Goal: Information Seeking & Learning: Learn about a topic

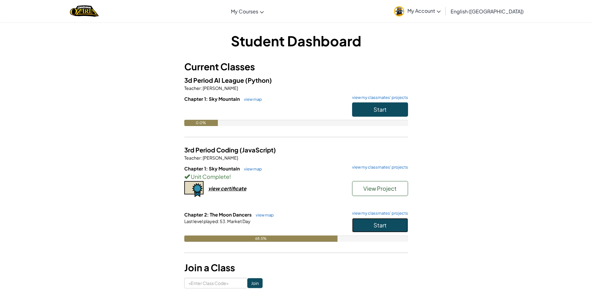
click at [371, 228] on button "Start" at bounding box center [380, 225] width 56 height 14
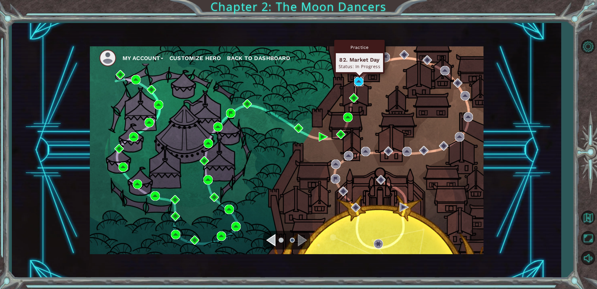
click at [360, 84] on img at bounding box center [358, 81] width 9 height 9
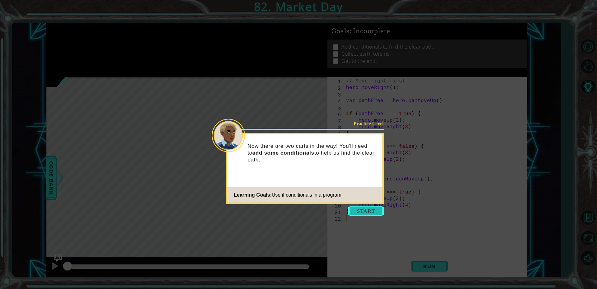
click at [367, 208] on button "Start" at bounding box center [365, 211] width 35 height 10
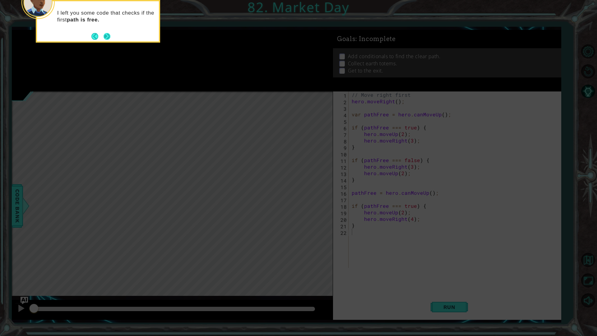
click at [110, 35] on button "Next" at bounding box center [106, 36] width 7 height 7
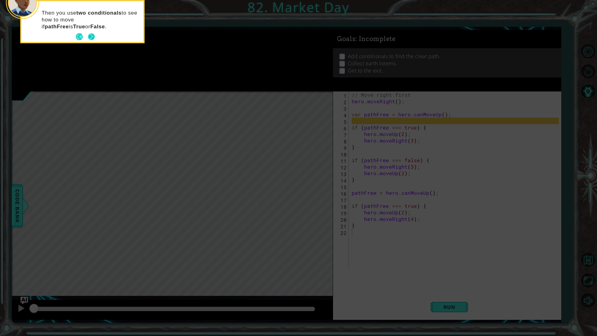
click at [94, 34] on button "Next" at bounding box center [91, 36] width 7 height 7
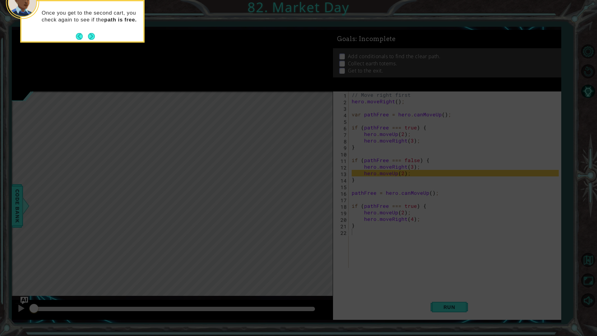
click at [94, 34] on button "Next" at bounding box center [91, 36] width 7 height 7
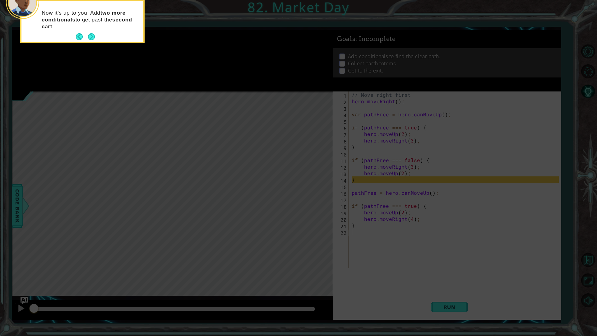
click at [94, 34] on button "Next" at bounding box center [91, 36] width 7 height 7
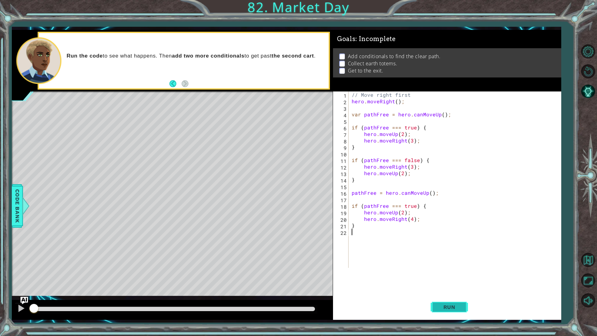
click at [453, 288] on span "Run" at bounding box center [449, 307] width 25 height 6
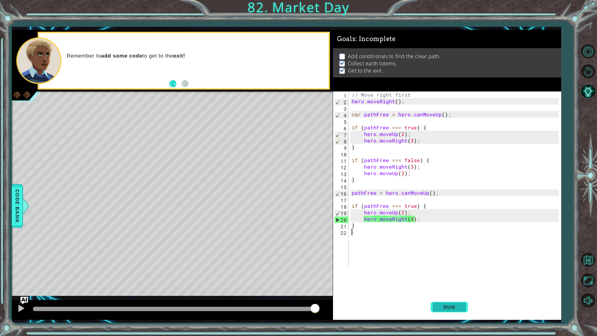
type textarea "}"
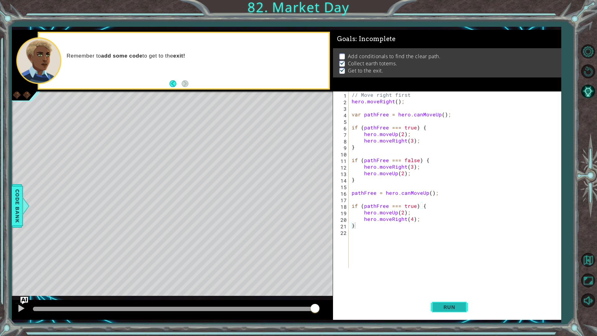
click at [437, 288] on button "Run" at bounding box center [448, 306] width 37 height 23
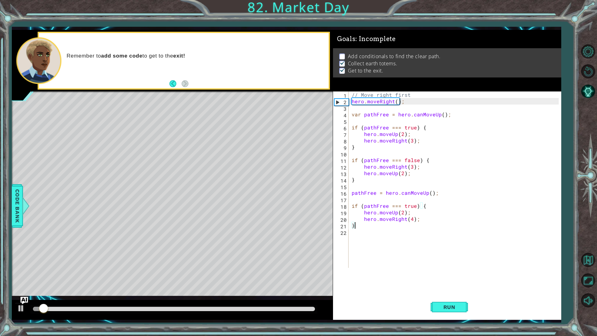
click at [412, 264] on div "// Move right first hero . moveRight ( ) ; var pathFree = hero . canMoveUp ( ) …" at bounding box center [456, 185] width 212 height 189
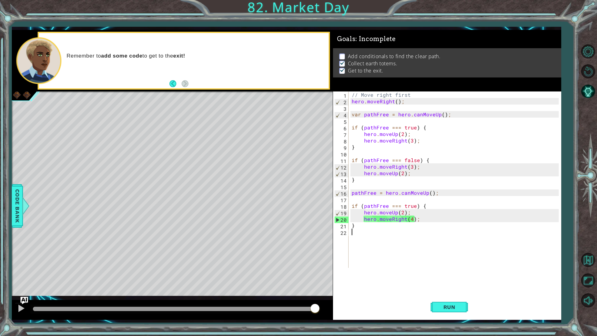
click at [371, 243] on div "// Move right first hero . moveRight ( ) ; var pathFree = hero . canMoveUp ( ) …" at bounding box center [456, 185] width 212 height 189
click at [413, 206] on div "// Move right first hero . moveRight ( ) ; var pathFree = hero . canMoveUp ( ) …" at bounding box center [456, 185] width 212 height 189
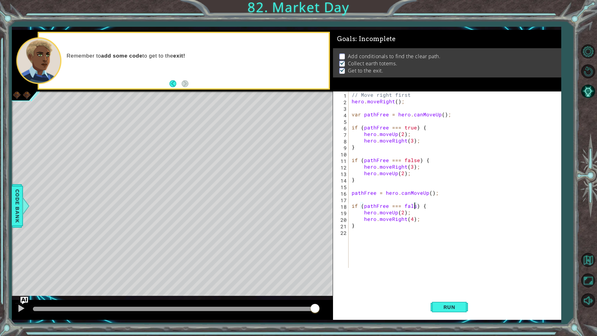
scroll to position [0, 4]
type textarea "if (pathFree === false) {"
click at [18, 190] on span "Code Bank" at bounding box center [17, 206] width 10 height 38
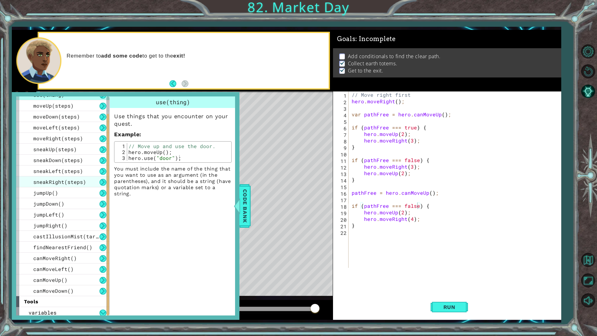
scroll to position [42, 0]
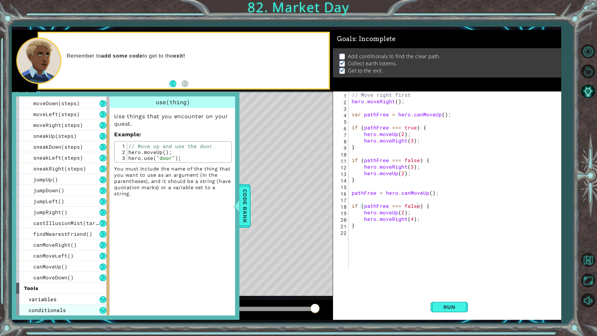
click at [61, 288] on span "conditionals" at bounding box center [47, 309] width 37 height 7
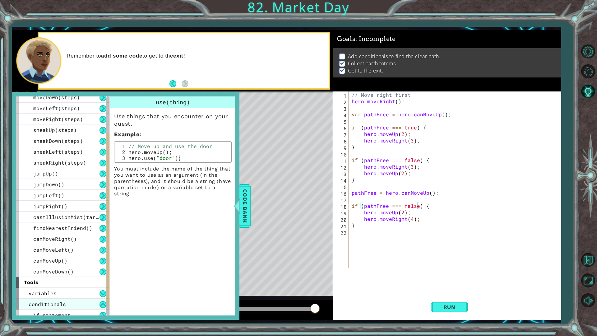
scroll to position [53, 0]
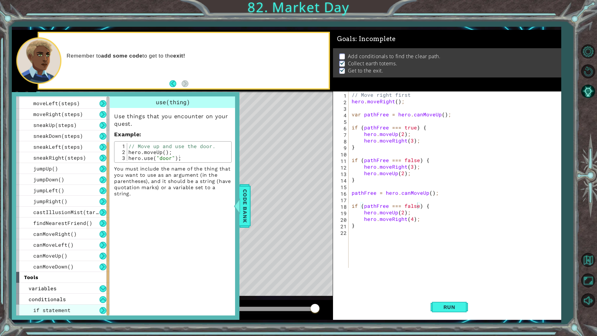
click at [79, 288] on div "if statement" at bounding box center [62, 309] width 93 height 11
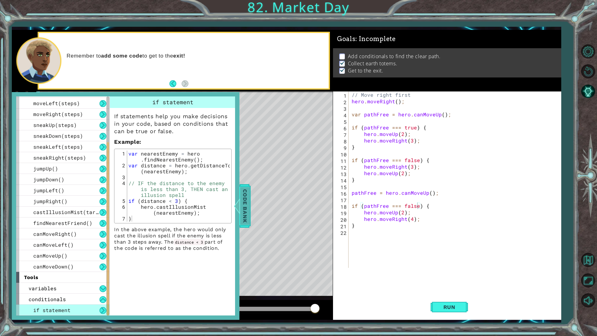
click at [250, 217] on div "Code Bank" at bounding box center [244, 205] width 11 height 43
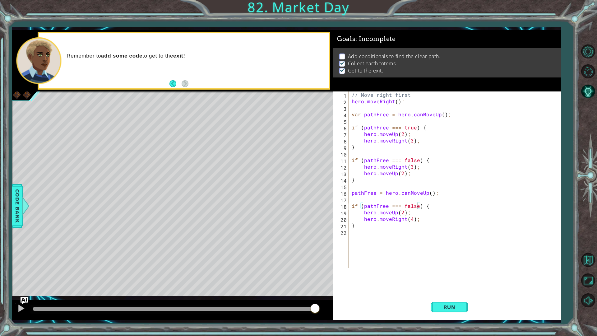
click at [434, 234] on div "// Move right first hero . moveRight ( ) ; var pathFree = hero . canMoveUp ( ) …" at bounding box center [456, 185] width 212 height 189
click at [402, 214] on div "// Move right first hero . moveRight ( ) ; var pathFree = hero . canMoveUp ( ) …" at bounding box center [456, 185] width 212 height 189
click at [395, 214] on div "// Move right first hero . moveRight ( ) ; var pathFree = hero . canMoveUp ( ) …" at bounding box center [456, 185] width 212 height 189
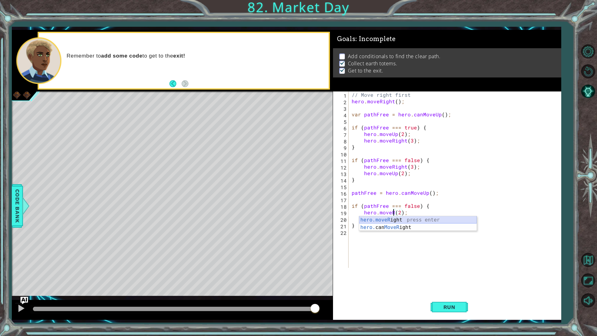
click at [417, 219] on div "hero.moveR ight press enter hero. can MoveR ight press enter" at bounding box center [417, 231] width 117 height 30
click at [410, 213] on div "// Move right first hero . moveRight ( ) ; var pathFree = hero . canMoveUp ( ) …" at bounding box center [456, 185] width 212 height 189
click at [411, 213] on div "// Move right first hero . moveRight ( ) ; var pathFree = hero . canMoveUp ( ) …" at bounding box center [456, 185] width 212 height 189
type textarea "hero.moveRight(2);"
click at [432, 234] on div "// Move right first hero . moveRight ( ) ; var pathFree = hero . canMoveUp ( ) …" at bounding box center [456, 185] width 212 height 189
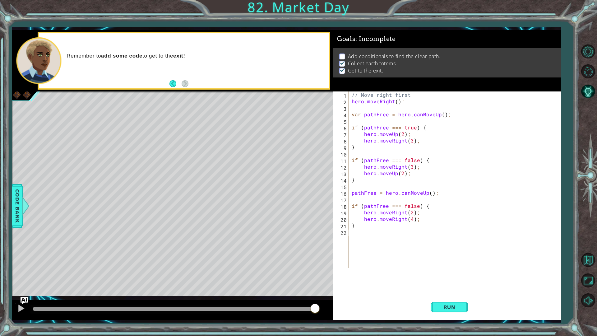
scroll to position [0, 0]
click at [454, 288] on span "Run" at bounding box center [449, 307] width 25 height 6
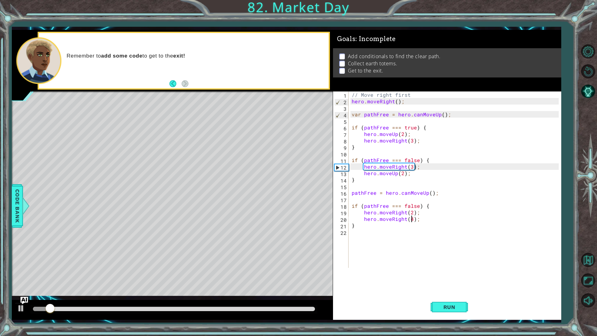
click at [411, 219] on div "// Move right first hero . moveRight ( ) ; var pathFree = hero . canMoveUp ( ) …" at bounding box center [456, 185] width 212 height 189
click at [405, 219] on div "// Move right first hero . moveRight ( ) ; var pathFree = hero . canMoveUp ( ) …" at bounding box center [456, 185] width 212 height 189
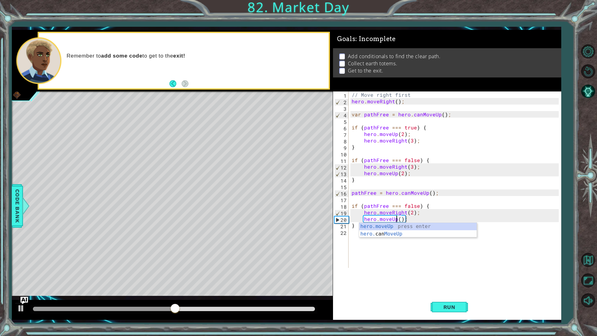
scroll to position [0, 3]
click at [398, 218] on div "// Move right first hero . moveRight ( ) ; var pathFree = hero . canMoveUp ( ) …" at bounding box center [456, 185] width 212 height 189
click at [394, 227] on div "// Move right first hero . moveRight ( ) ; var pathFree = hero . canMoveUp ( ) …" at bounding box center [456, 185] width 212 height 189
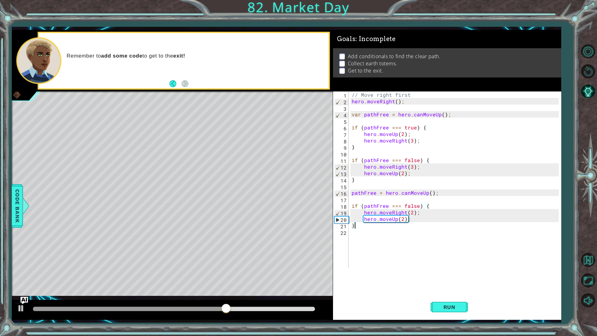
click at [419, 223] on div "// Move right first hero . moveRight ( ) ; var pathFree = hero . canMoveUp ( ) …" at bounding box center [456, 185] width 212 height 189
drag, startPoint x: 406, startPoint y: 215, endPoint x: 409, endPoint y: 216, distance: 3.2
click at [407, 215] on div "// Move right first hero . moveRight ( ) ; var pathFree = hero . canMoveUp ( ) …" at bounding box center [456, 185] width 212 height 189
click at [414, 218] on div "// Move right first hero . moveRight ( ) ; var pathFree = hero . canMoveUp ( ) …" at bounding box center [456, 185] width 212 height 189
type textarea "hero.moveUp(2);"
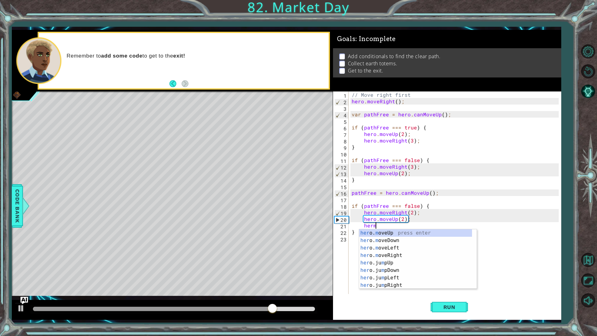
scroll to position [0, 1]
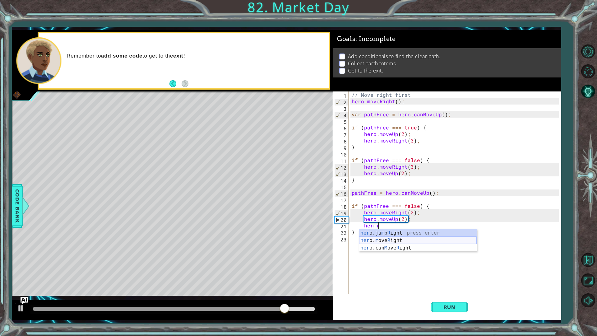
click at [405, 239] on div "her o.ju m p R ight press enter her o. m ove R ight press enter her o.can M ove…" at bounding box center [417, 247] width 117 height 37
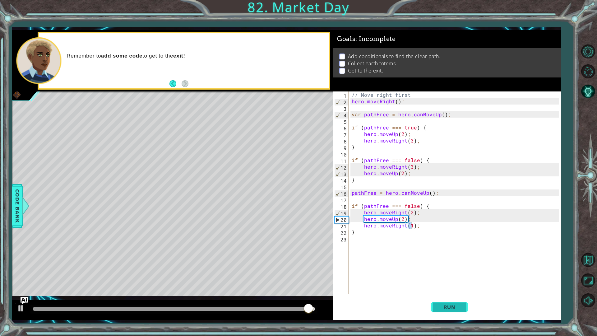
click at [458, 288] on span "Run" at bounding box center [449, 307] width 25 height 6
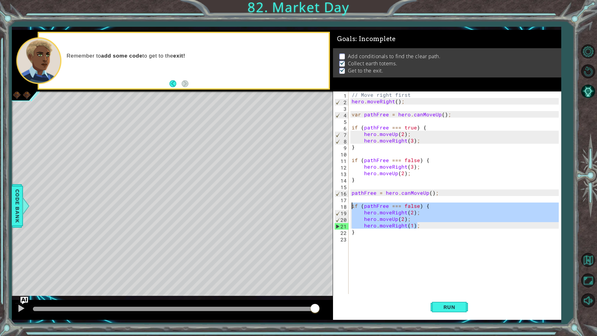
drag, startPoint x: 424, startPoint y: 225, endPoint x: 351, endPoint y: 205, distance: 75.5
click at [351, 205] on div "// Move right first hero . moveRight ( ) ; var pathFree = hero . canMoveUp ( ) …" at bounding box center [456, 198] width 212 height 215
type textarea "if (pathFree === false) { hero.moveRight(2);"
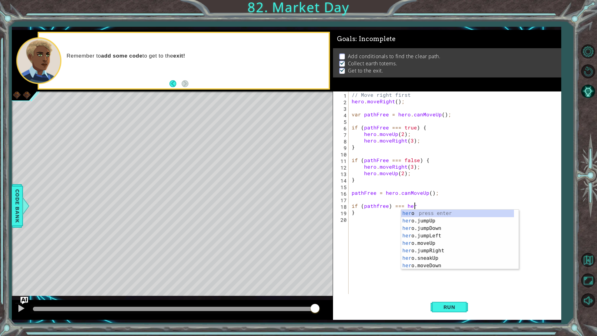
scroll to position [0, 4]
click at [434, 213] on div "hero . c anMoveUp press enter hero . c anMoveDown press enter hero . c anMoveLe…" at bounding box center [459, 235] width 117 height 52
type textarea "if (pathfree) === hero.canMoveUp()"
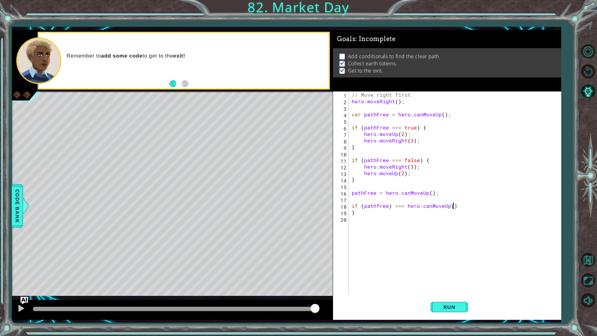
click at [430, 224] on div "// Move right first hero . moveRight ( ) ; var pathFree = hero . canMoveUp ( ) …" at bounding box center [456, 198] width 212 height 215
click at [454, 209] on div "// Move right first hero . moveRight ( ) ; var pathFree = hero . canMoveUp ( ) …" at bounding box center [456, 198] width 212 height 215
type textarea "if (pathfree) === hero.canMoveUp()"
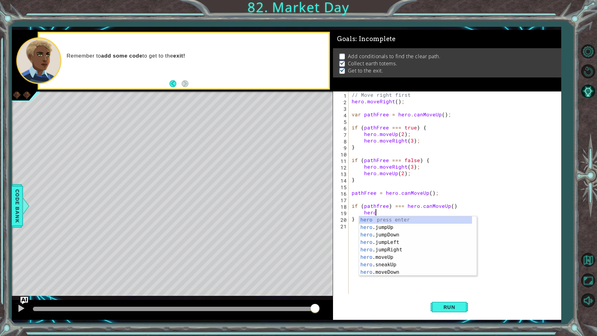
scroll to position [0, 1]
type textarea "h"
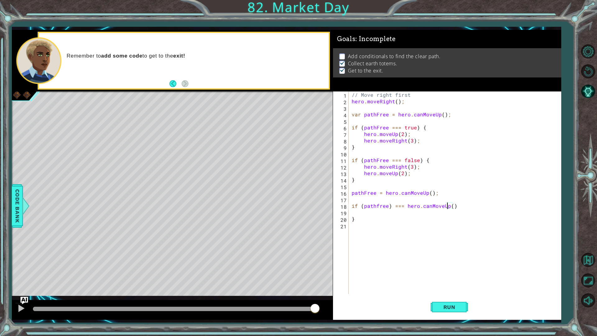
click at [446, 207] on div "// Move right first hero . moveRight ( ) ; var pathFree = hero . canMoveUp ( ) …" at bounding box center [456, 198] width 212 height 215
click at [406, 206] on div "// Move right first hero . moveRight ( ) ; var pathFree = hero . canMoveUp ( ) …" at bounding box center [456, 198] width 212 height 215
click at [409, 204] on div "// Move right first hero . moveRight ( ) ; var pathFree = hero . canMoveUp ( ) …" at bounding box center [456, 198] width 212 height 215
type textarea "if (pathfree) === false)"
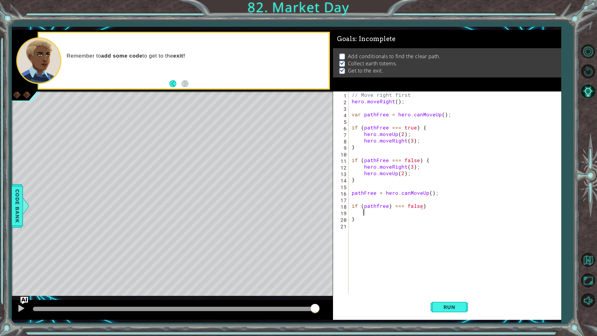
click at [432, 209] on div "// Move right first hero . moveRight ( ) ; var pathFree = hero . canMoveUp ( ) …" at bounding box center [456, 198] width 212 height 215
type textarea "{"
type textarea "if (pathfree) === false) {"
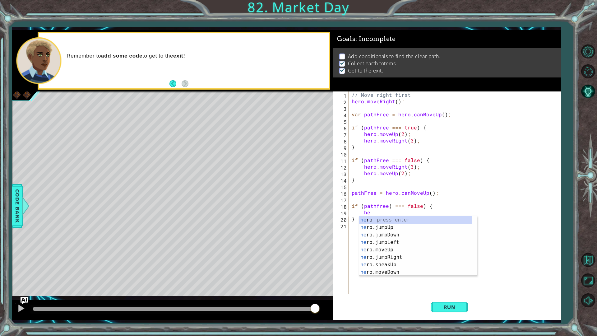
scroll to position [0, 1]
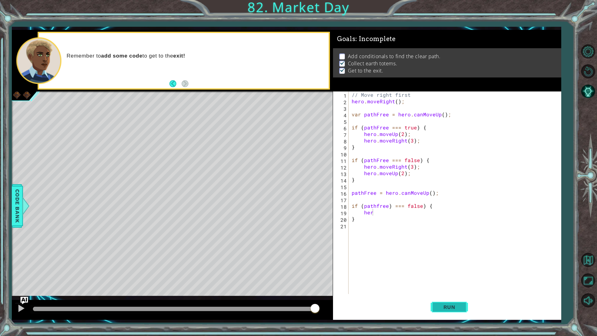
click at [450, 288] on span "Run" at bounding box center [449, 307] width 25 height 6
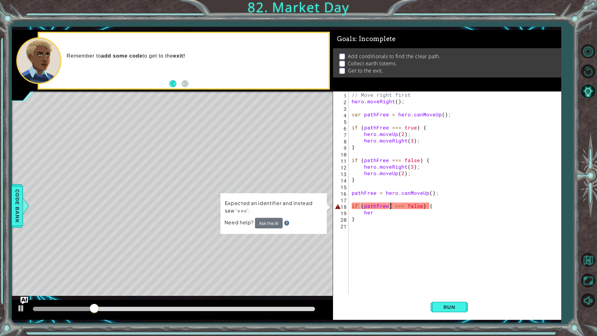
click at [390, 207] on div "// Move right first hero . moveRight ( ) ; var pathFree = hero . canMoveUp ( ) …" at bounding box center [456, 198] width 212 height 215
type textarea "if (pathfree === false) {"
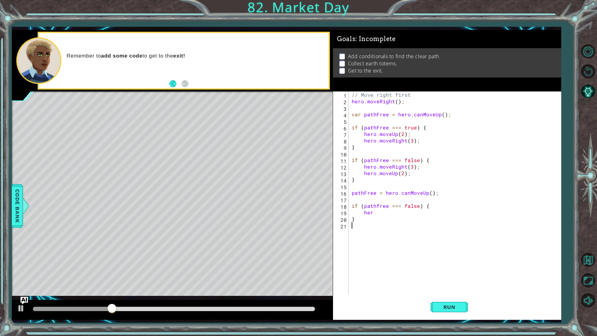
click at [391, 236] on div "// Move right first hero . moveRight ( ) ; var pathFree = hero . canMoveUp ( ) …" at bounding box center [456, 198] width 212 height 215
click at [386, 217] on div "// Move right first hero . moveRight ( ) ; var pathFree = hero . canMoveUp ( ) …" at bounding box center [456, 198] width 212 height 215
click at [385, 211] on div "// Move right first hero . moveRight ( ) ; var pathFree = hero . canMoveUp ( ) …" at bounding box center [456, 198] width 212 height 215
click at [441, 288] on span "Run" at bounding box center [449, 307] width 25 height 6
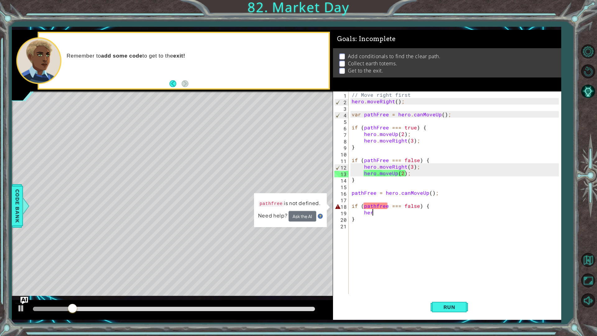
click at [378, 205] on div "// Move right first hero . moveRight ( ) ; var pathFree = hero . canMoveUp ( ) …" at bounding box center [456, 198] width 212 height 215
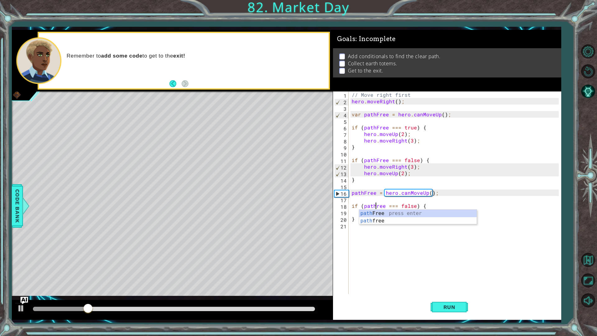
type textarea "if (pathFree === false) {"
click at [404, 252] on div "// Move right first hero . moveRight ( ) ; var pathFree = hero . canMoveUp ( ) …" at bounding box center [456, 198] width 212 height 215
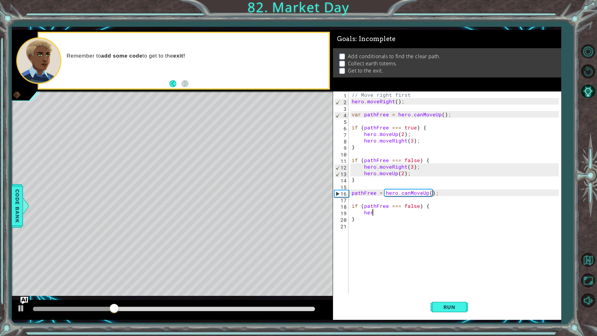
click at [392, 215] on div "// Move right first hero . moveRight ( ) ; var pathFree = hero . canMoveUp ( ) …" at bounding box center [456, 198] width 212 height 215
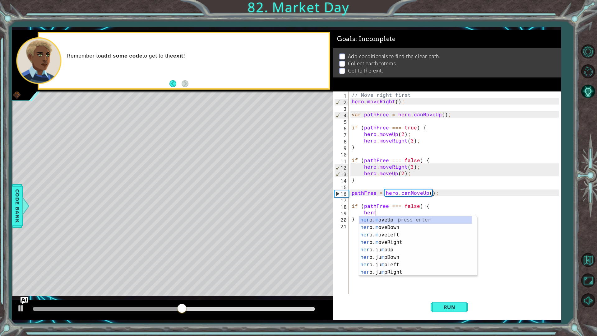
scroll to position [0, 1]
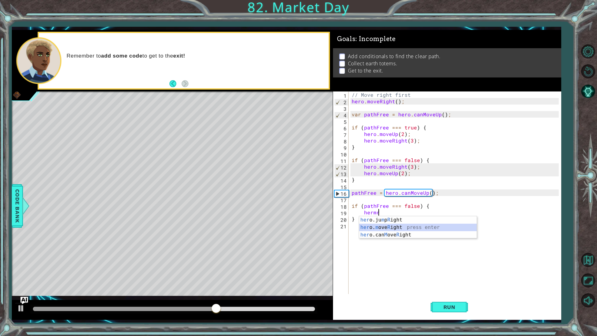
click at [424, 226] on div "her o.ju m p R ight press enter her o. m ove R ight press enter her o.can M ove…" at bounding box center [417, 234] width 117 height 37
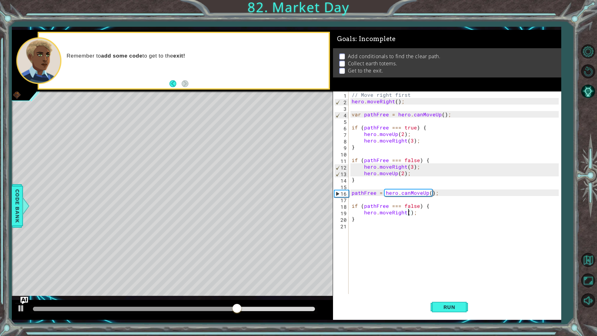
type textarea "hero.moveRight(2);"
click at [392, 222] on div "// Move right first hero . moveRight ( ) ; var pathFree = hero . canMoveUp ( ) …" at bounding box center [456, 198] width 212 height 215
click at [387, 220] on div "// Move right first hero . moveRight ( ) ; var pathFree = hero . canMoveUp ( ) …" at bounding box center [456, 198] width 212 height 215
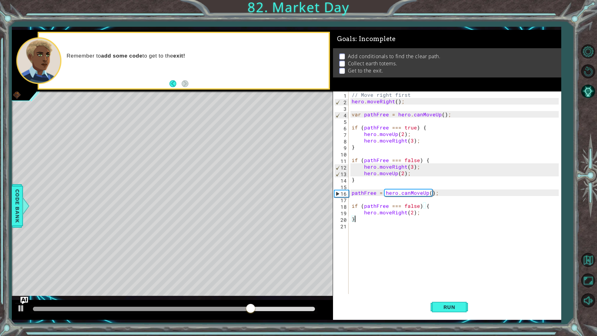
click at [423, 216] on div "// Move right first hero . moveRight ( ) ; var pathFree = hero . canMoveUp ( ) …" at bounding box center [456, 198] width 212 height 215
click at [421, 213] on div "// Move right first hero . moveRight ( ) ; var pathFree = hero . canMoveUp ( ) …" at bounding box center [456, 198] width 212 height 215
type textarea "hero.moveRight(2);"
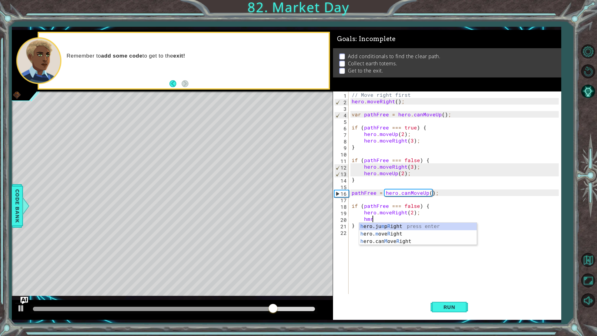
scroll to position [0, 1]
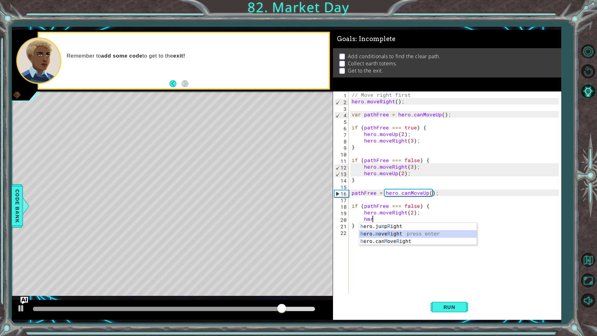
click at [401, 234] on div "h ero.ju m p R ight press enter h ero. m ove R ight press enter h ero.can M ove…" at bounding box center [417, 240] width 117 height 37
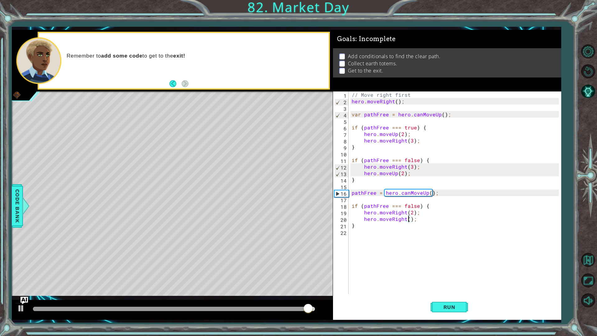
type textarea "hero.moveRight(2);"
click at [363, 220] on div "// Move right first hero . moveRight ( ) ; var pathFree = hero . canMoveUp ( ) …" at bounding box center [456, 198] width 212 height 215
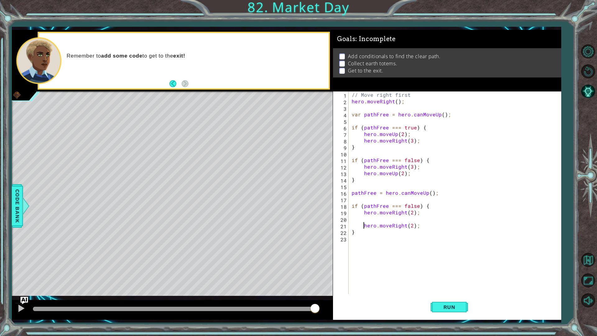
click at [373, 219] on div "// Move right first hero . moveRight ( ) ; var pathFree = hero . canMoveUp ( ) …" at bounding box center [456, 198] width 212 height 215
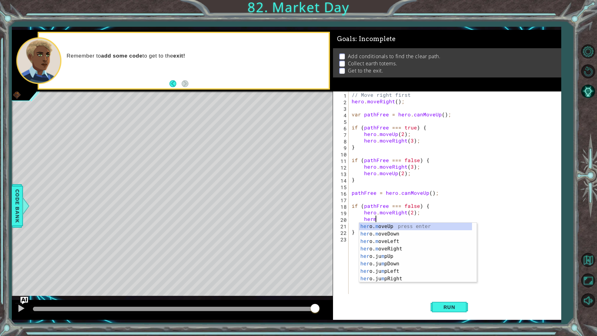
scroll to position [0, 1]
click at [385, 232] on div "her o.ju m p U p press enter her o. m ove U p press enter her o.can M ove U p p…" at bounding box center [417, 240] width 117 height 37
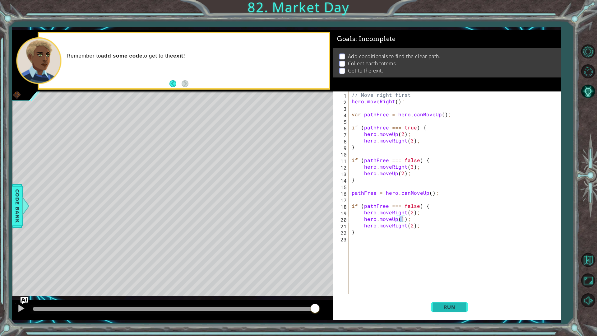
click at [442, 288] on span "Run" at bounding box center [449, 307] width 25 height 6
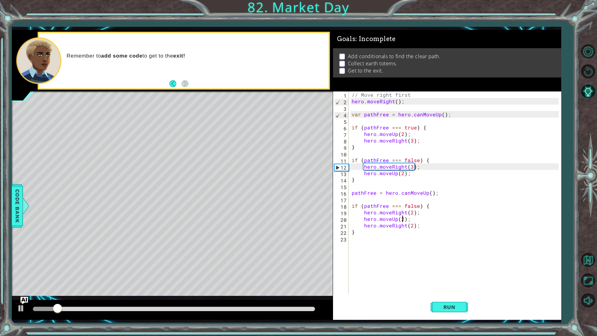
scroll to position [0, 3]
type textarea "hero.moveUp(2);"
click at [450, 288] on span "Run" at bounding box center [449, 307] width 25 height 6
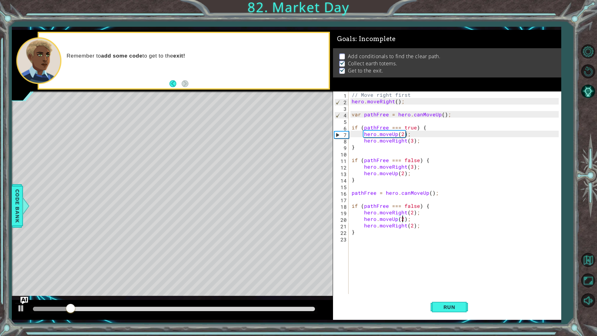
click at [437, 242] on div "// Move right first hero . moveRight ( ) ; var pathFree = hero . canMoveUp ( ) …" at bounding box center [456, 198] width 212 height 215
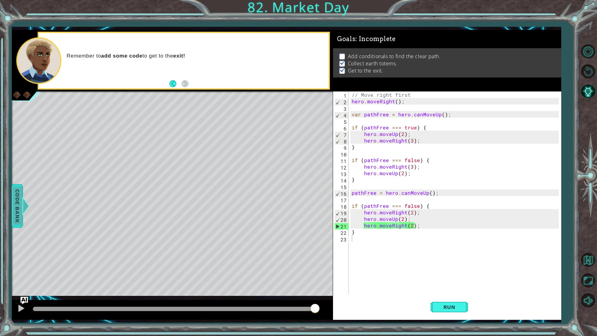
click at [13, 212] on span "Code Bank" at bounding box center [17, 206] width 10 height 38
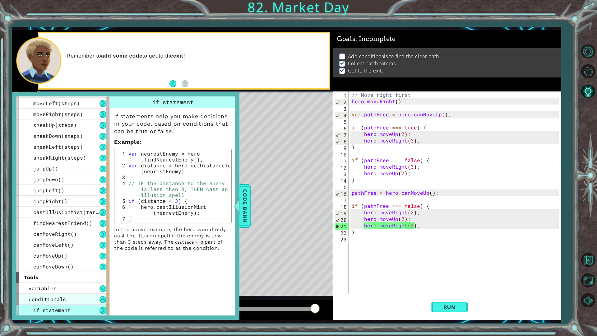
click at [73, 288] on div "conditionals" at bounding box center [62, 298] width 93 height 11
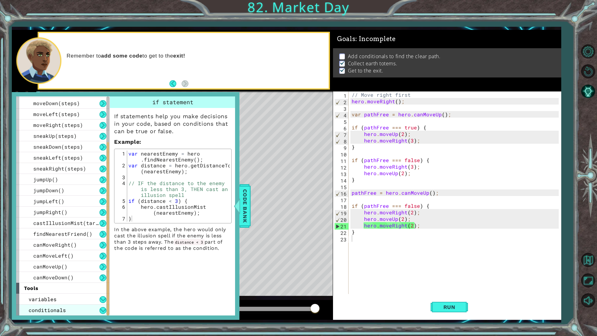
scroll to position [42, 0]
click at [99, 288] on div "conditionals" at bounding box center [62, 309] width 93 height 11
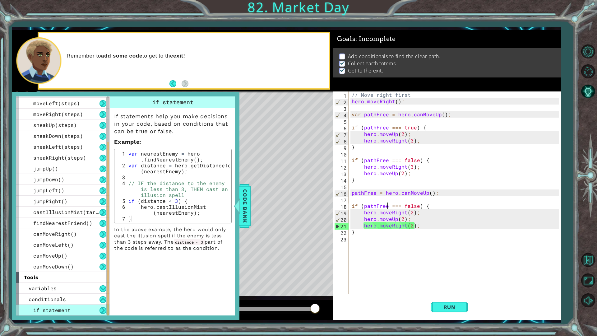
click at [388, 205] on div "// Move right first hero . moveRight ( ) ; var pathFree = hero . canMoveUp ( ) …" at bounding box center [456, 198] width 212 height 215
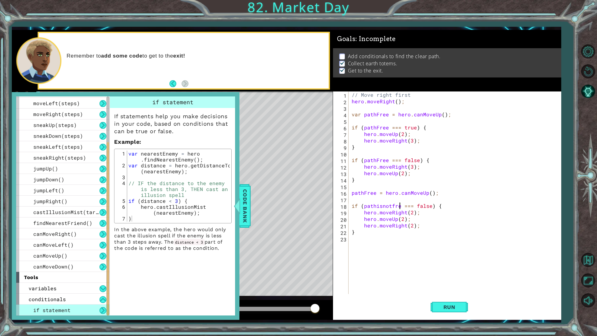
scroll to position [0, 3]
click at [445, 288] on button "Run" at bounding box center [448, 306] width 37 height 23
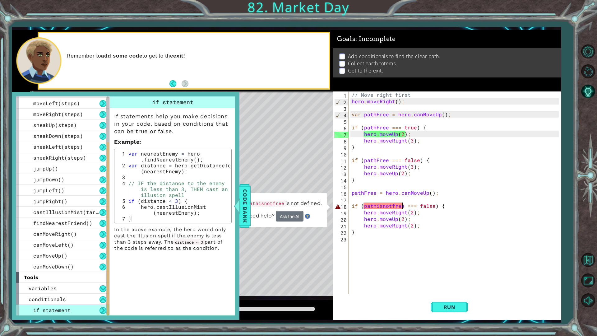
click at [392, 205] on div "// Move right first hero . moveRight ( ) ; var pathFree = hero . canMoveUp ( ) …" at bounding box center [456, 198] width 212 height 215
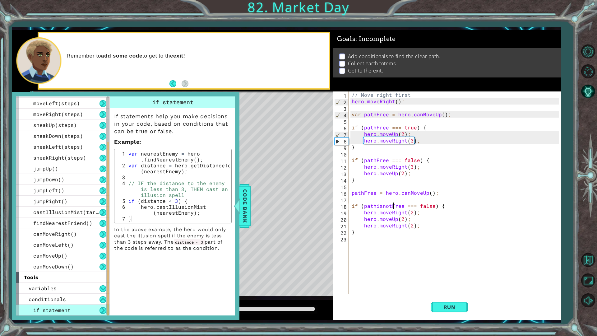
scroll to position [0, 2]
click at [459, 288] on span "Run" at bounding box center [449, 307] width 25 height 6
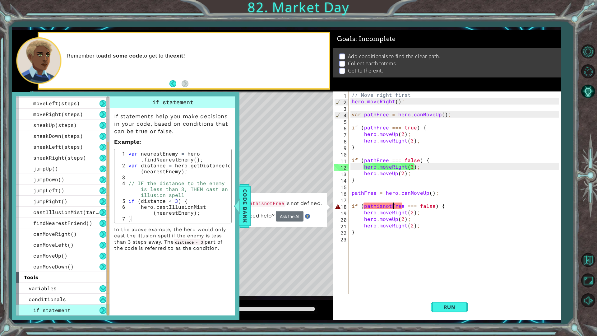
click at [376, 206] on div "// Move right first hero . moveRight ( ) ; var pathFree = hero . canMoveUp ( ) …" at bounding box center [456, 198] width 212 height 215
click at [389, 205] on div "// Move right first hero . moveRight ( ) ; var pathFree = hero . canMoveUp ( ) …" at bounding box center [456, 198] width 212 height 215
click at [381, 205] on div "// Move right first hero . moveRight ( ) ; var pathFree = hero . canMoveUp ( ) …" at bounding box center [456, 198] width 212 height 215
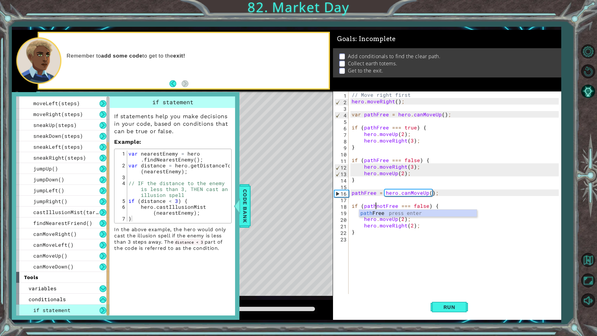
click at [379, 205] on div "// Move right first hero . moveRight ( ) ; var pathFree = hero . canMoveUp ( ) …" at bounding box center [456, 198] width 212 height 215
click at [446, 288] on span "Run" at bounding box center [449, 307] width 25 height 6
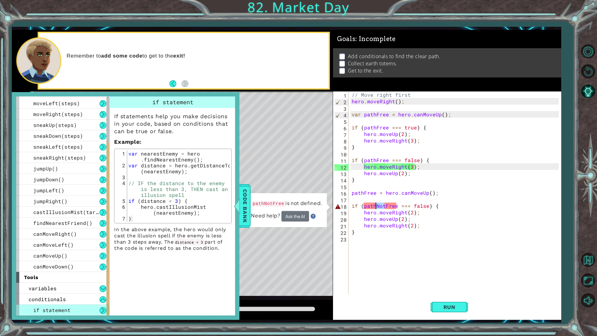
drag, startPoint x: 384, startPoint y: 206, endPoint x: 376, endPoint y: 206, distance: 7.8
click at [376, 206] on div "// Move right first hero . moveRight ( ) ; var pathFree = hero . canMoveUp ( ) …" at bounding box center [456, 198] width 212 height 215
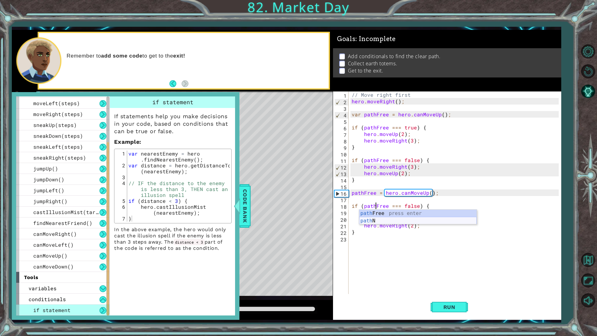
click at [413, 219] on div "path Free press enter path N press enter" at bounding box center [417, 224] width 117 height 30
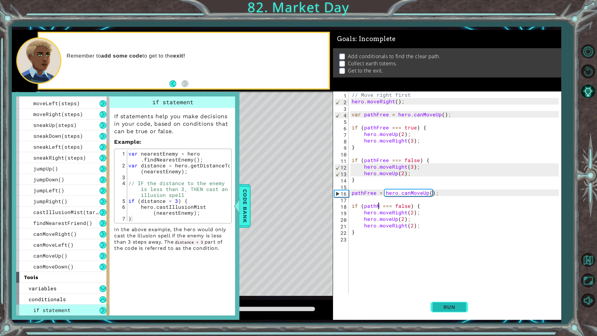
click at [453, 288] on span "Run" at bounding box center [449, 307] width 25 height 6
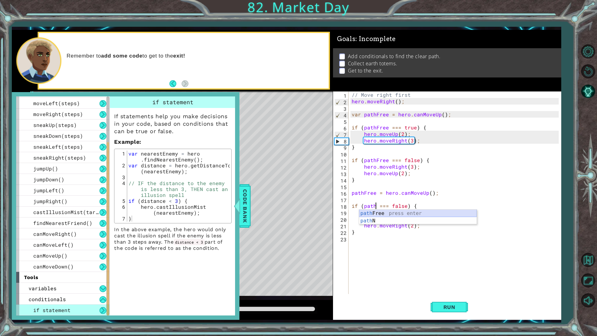
click at [389, 214] on div "path Free press enter path N press enter" at bounding box center [417, 224] width 117 height 30
type textarea "if (pathFree === false) {"
drag, startPoint x: 423, startPoint y: 266, endPoint x: 446, endPoint y: 277, distance: 25.7
click at [437, 273] on div "// Move right first hero . moveRight ( ) ; var pathFree = hero . canMoveUp ( ) …" at bounding box center [456, 198] width 212 height 215
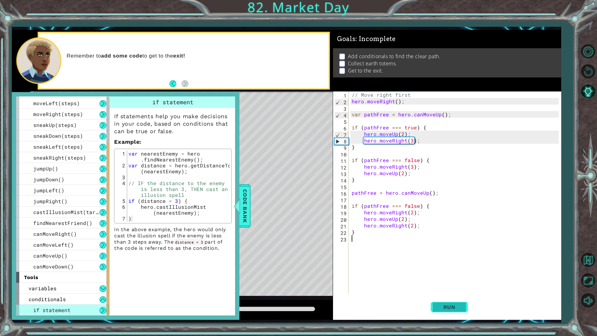
click at [449, 288] on span "Run" at bounding box center [449, 307] width 25 height 6
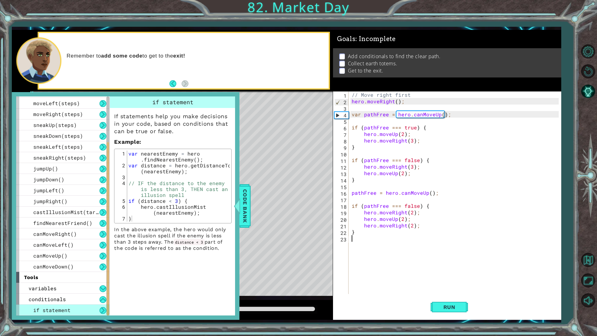
click at [273, 240] on div "Level Map" at bounding box center [155, 182] width 287 height 183
click at [245, 213] on span "Code Bank" at bounding box center [245, 206] width 10 height 38
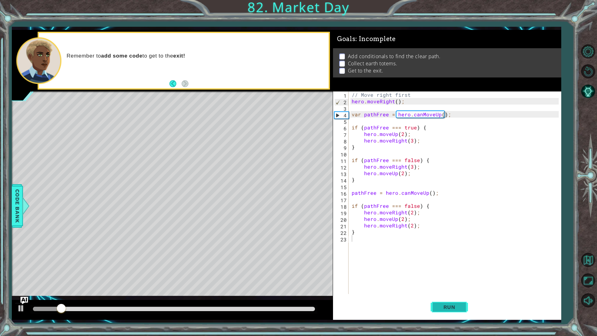
click at [457, 288] on span "Run" at bounding box center [449, 307] width 25 height 6
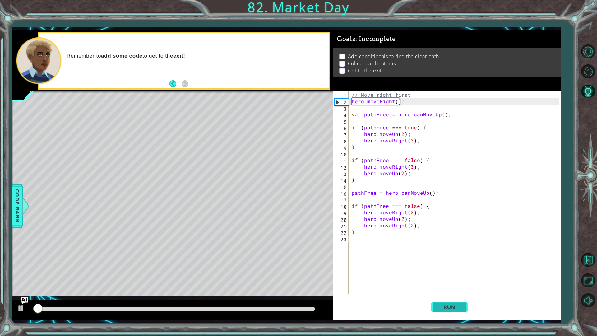
click at [457, 288] on span "Run" at bounding box center [449, 307] width 25 height 6
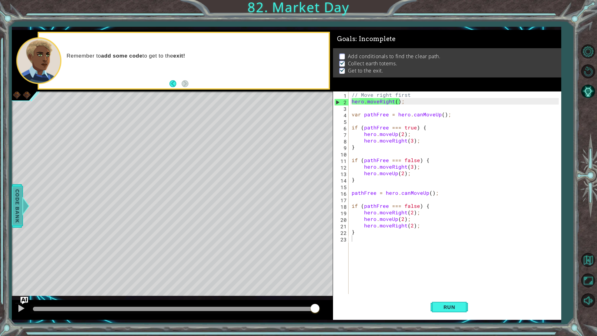
click at [12, 213] on span "Code Bank" at bounding box center [17, 206] width 10 height 38
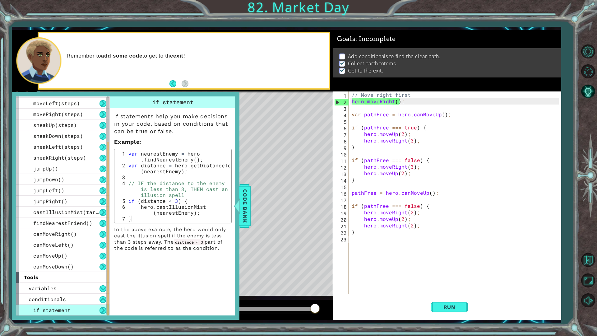
type textarea "// Move right first"
click at [410, 95] on div "// Move right first hero . moveRight ( ) ; var pathFree = hero . canMoveUp ( ) …" at bounding box center [456, 198] width 212 height 215
click at [383, 108] on div "// Move right first hero . moveRight ( ) ; var pathFree = hero . canMoveUp ( ) …" at bounding box center [456, 198] width 212 height 215
click at [351, 99] on div "// Move right first hero . moveRight ( ) ; var pathFree = hero . canMoveUp ( ) …" at bounding box center [456, 198] width 212 height 215
type textarea "hero.moveRight();"
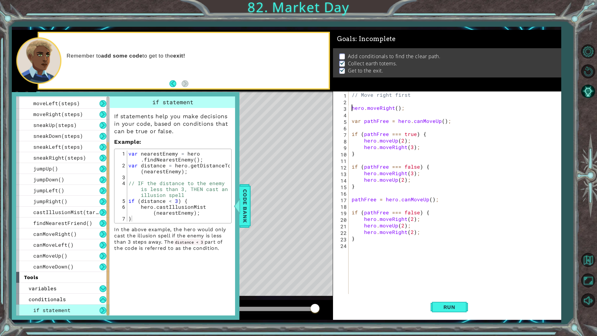
click at [359, 102] on div "// Move right first hero . moveRight ( ) ; var pathFree = hero . canMoveUp ( ) …" at bounding box center [456, 198] width 212 height 215
type textarea "v"
click at [356, 213] on div "// Move right first hero . moveRight ( ) ; var pathFree = hero . canMoveUp ( ) …" at bounding box center [456, 198] width 212 height 215
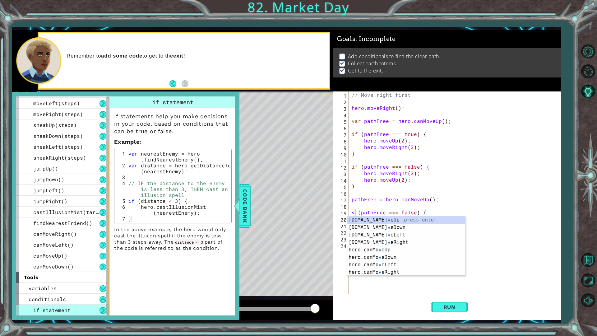
scroll to position [0, 0]
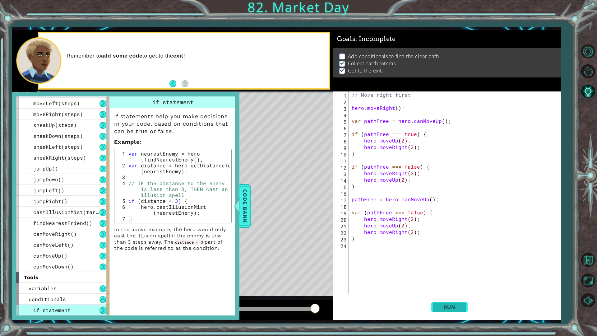
click at [455, 288] on span "Run" at bounding box center [449, 307] width 25 height 6
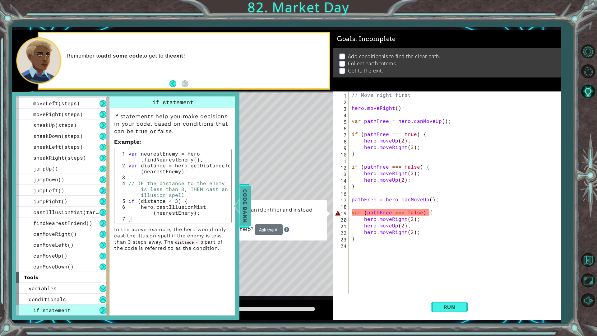
click at [245, 204] on span "Code Bank" at bounding box center [245, 206] width 10 height 38
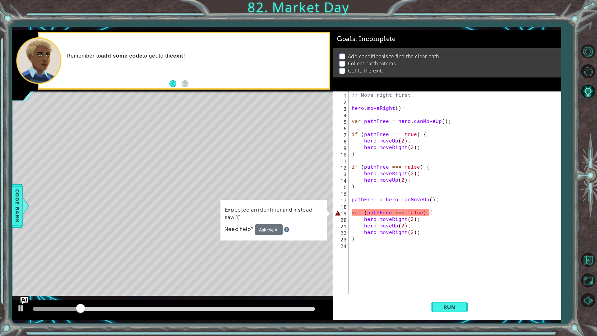
click at [365, 213] on div "// Move right first hero . moveRight ( ) ; var pathFree = hero . canMoveUp ( ) …" at bounding box center [456, 198] width 212 height 215
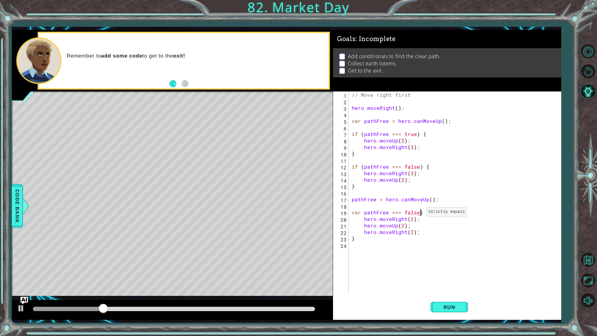
click at [419, 213] on div "// Move right first hero . moveRight ( ) ; var pathFree = hero . canMoveUp ( ) …" at bounding box center [456, 198] width 212 height 215
click at [444, 288] on span "Run" at bounding box center [449, 307] width 25 height 6
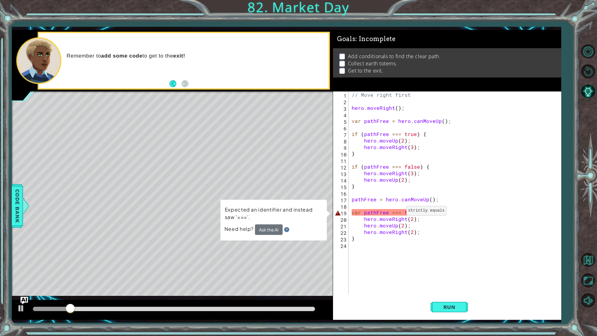
click at [399, 212] on div "// Move right first hero . moveRight ( ) ; var pathFree = hero . canMoveUp ( ) …" at bounding box center [456, 198] width 212 height 215
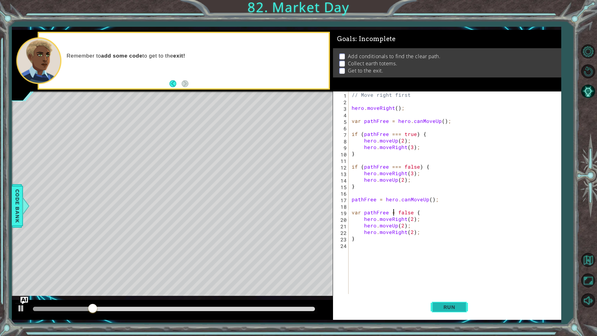
click at [448, 288] on button "Run" at bounding box center [448, 306] width 37 height 23
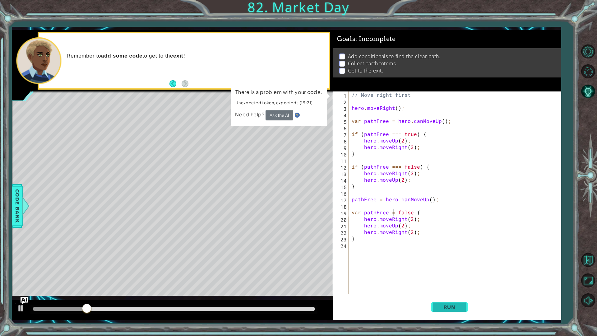
click at [441, 288] on span "Run" at bounding box center [449, 307] width 25 height 6
click at [418, 174] on div "// Move right first hero . moveRight ( ) ; var pathFree = hero . canMoveUp ( ) …" at bounding box center [456, 198] width 212 height 215
click at [411, 173] on div "// Move right first hero . moveRight ( ) ; var pathFree = hero . canMoveUp ( ) …" at bounding box center [456, 198] width 212 height 215
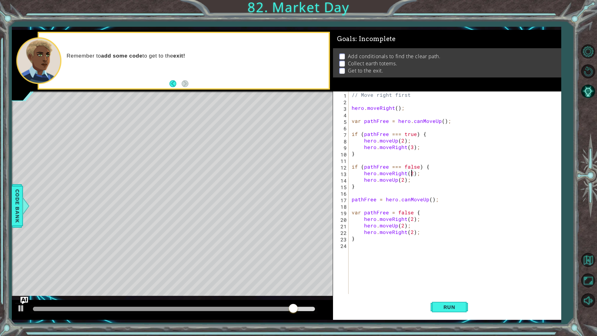
scroll to position [0, 4]
type textarea "hero.moveRight(2);"
click at [451, 288] on span "Run" at bounding box center [449, 307] width 25 height 6
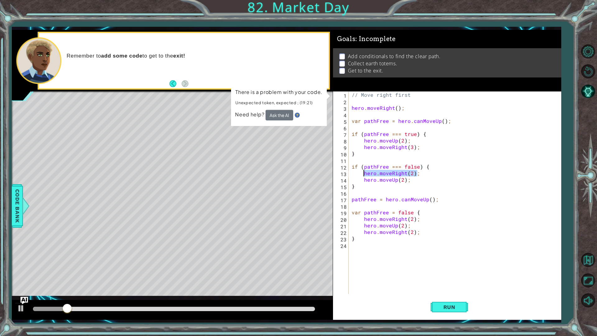
drag, startPoint x: 420, startPoint y: 172, endPoint x: 363, endPoint y: 171, distance: 57.5
click at [363, 171] on div "// Move right first hero . moveRight ( ) ; var pathFree = hero . canMoveUp ( ) …" at bounding box center [456, 198] width 212 height 215
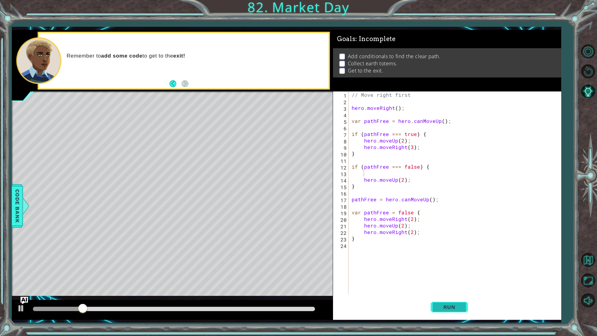
click at [442, 288] on button "Run" at bounding box center [448, 306] width 37 height 23
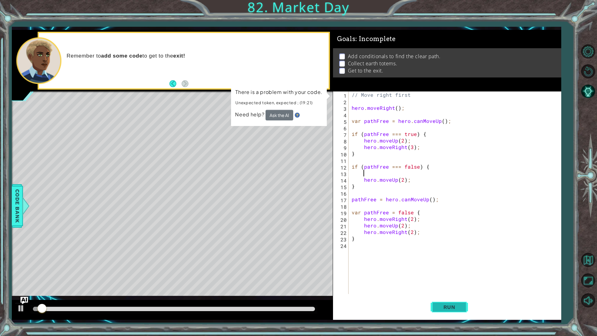
scroll to position [0, 0]
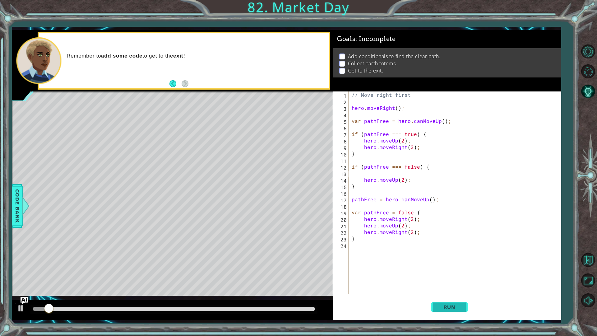
click at [442, 288] on button "Run" at bounding box center [448, 306] width 37 height 23
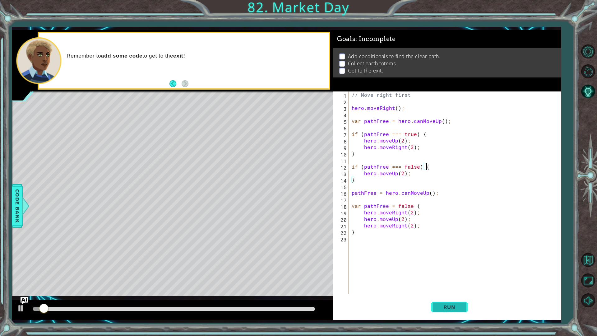
click at [442, 288] on button "Run" at bounding box center [448, 306] width 37 height 23
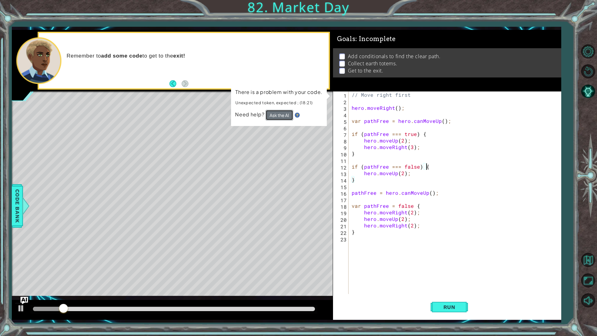
click at [272, 114] on button "Ask the AI" at bounding box center [279, 115] width 28 height 11
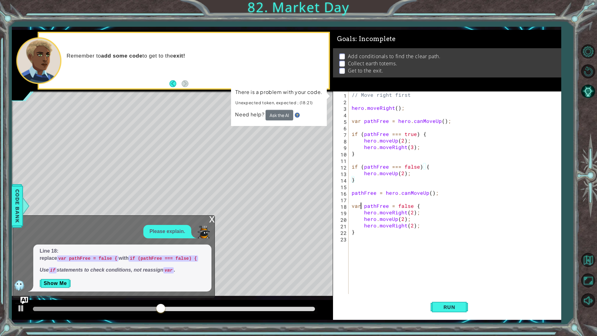
click at [359, 208] on div "// Move right first hero . moveRight ( ) ; var pathFree = hero . canMoveUp ( ) …" at bounding box center [456, 198] width 212 height 215
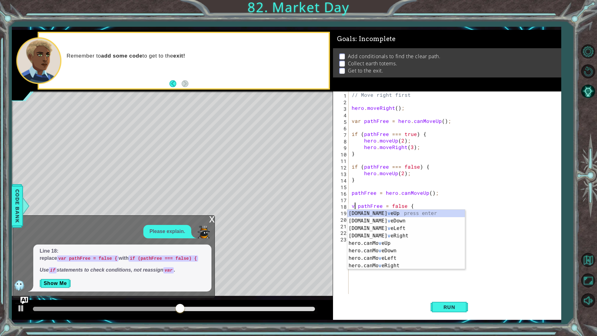
type textarea "pathFree = false {"
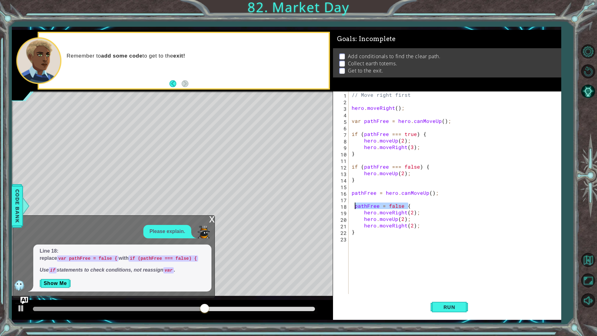
drag, startPoint x: 409, startPoint y: 207, endPoint x: 353, endPoint y: 203, distance: 56.4
click at [353, 203] on div "// Move right first hero . moveRight ( ) ; var pathFree = hero . canMoveUp ( ) …" at bounding box center [456, 198] width 212 height 215
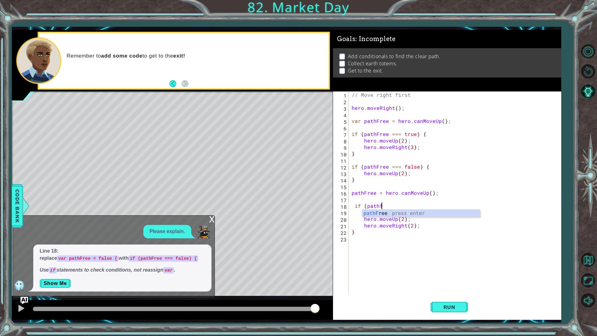
scroll to position [0, 1]
click at [372, 210] on div "path Free press enter" at bounding box center [420, 220] width 117 height 22
drag, startPoint x: 437, startPoint y: 304, endPoint x: 437, endPoint y: 308, distance: 3.4
click at [437, 288] on span "Run" at bounding box center [449, 307] width 25 height 6
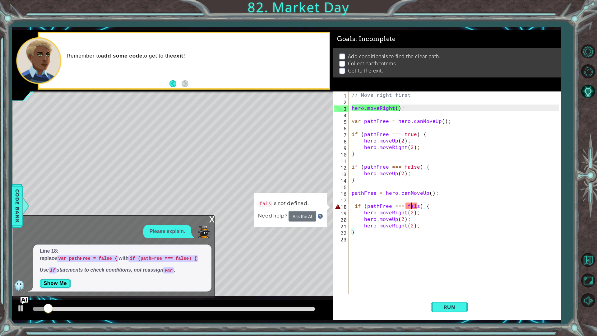
click at [413, 206] on div "// Move right first hero . moveRight ( ) ; var pathFree = hero . canMoveUp ( ) …" at bounding box center [456, 198] width 212 height 215
click at [415, 206] on div "// Move right first hero . moveRight ( ) ; var pathFree = hero . canMoveUp ( ) …" at bounding box center [454, 192] width 208 height 202
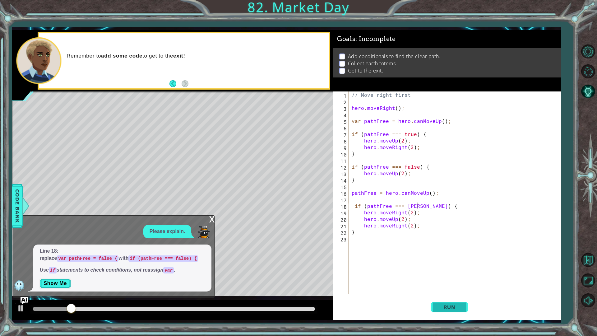
click at [445, 288] on button "Run" at bounding box center [448, 306] width 37 height 23
click at [417, 206] on div "// Move right first hero . moveRight ( ) ; var pathFree = hero . canMoveUp ( ) …" at bounding box center [456, 198] width 212 height 215
click at [461, 288] on button "Run" at bounding box center [448, 306] width 37 height 23
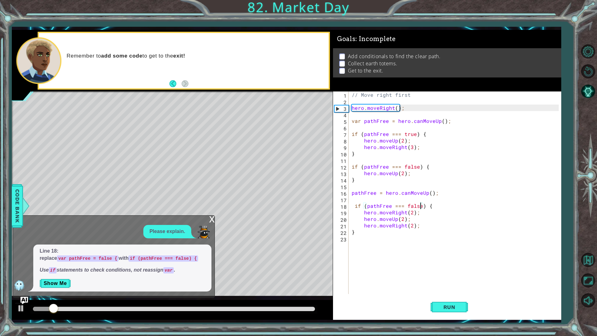
click at [262, 197] on div "Level Map" at bounding box center [155, 182] width 287 height 183
type textarea "hero.moveUp(2);"
click at [415, 174] on div "// Move right first hero . moveRight ( ) ; var pathFree = hero . canMoveUp ( ) …" at bounding box center [456, 198] width 212 height 215
click at [363, 171] on div "// Move right first hero . moveRight ( ) ; var pathFree = hero . canMoveUp ( ) …" at bounding box center [456, 198] width 212 height 215
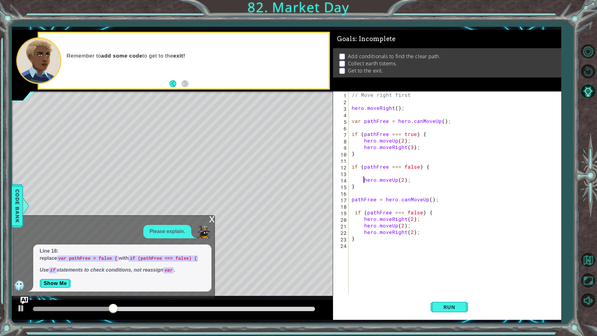
click at [364, 172] on div "// Move right first hero . moveRight ( ) ; var pathFree = hero . canMoveUp ( ) …" at bounding box center [456, 198] width 212 height 215
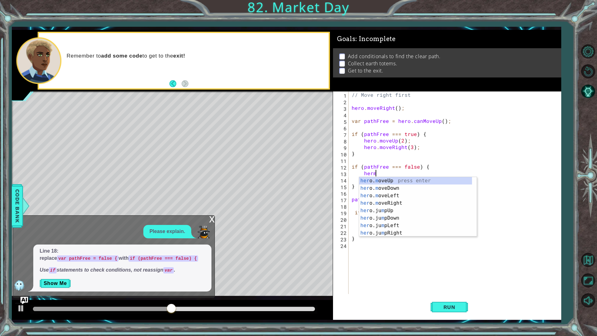
scroll to position [0, 1]
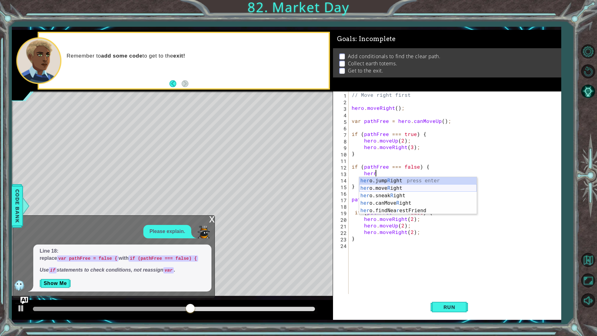
click at [395, 187] on div "her o.jump R ight press enter her o.move R ight press enter her o.sneak R ight …" at bounding box center [417, 203] width 117 height 52
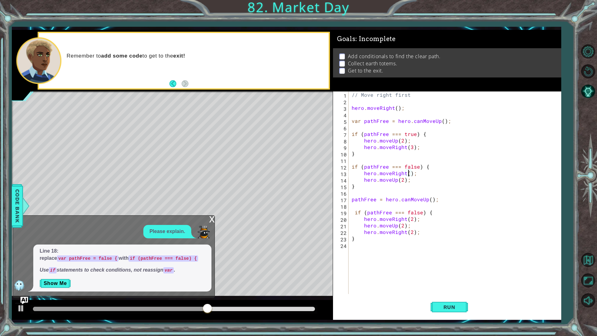
scroll to position [0, 4]
click at [448, 288] on span "Run" at bounding box center [449, 307] width 25 height 6
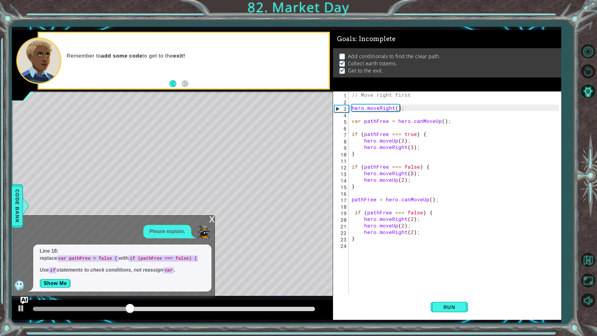
click at [209, 221] on div "x" at bounding box center [212, 218] width 6 height 6
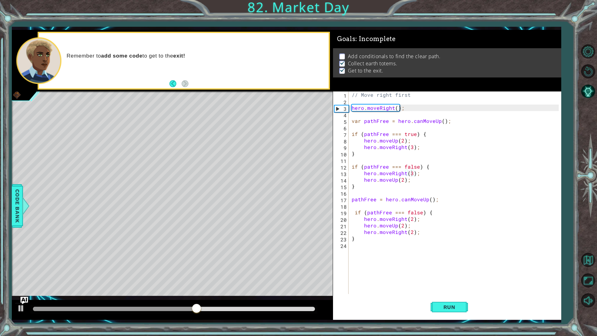
click at [345, 53] on li "Add conditionals to find the clear path." at bounding box center [447, 56] width 217 height 7
click at [20, 288] on div at bounding box center [172, 310] width 321 height 20
click at [22, 288] on img "Ask AI" at bounding box center [24, 300] width 8 height 8
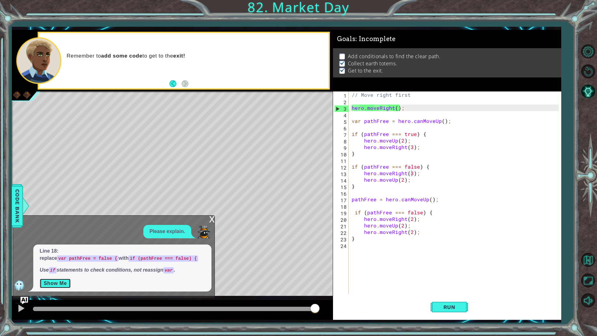
click at [53, 284] on button "Show Me" at bounding box center [54, 283] width 31 height 10
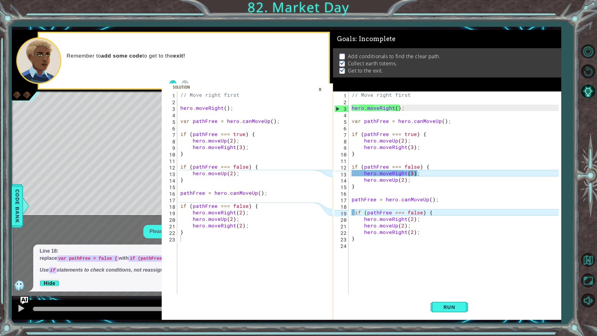
click at [322, 89] on div "×" at bounding box center [320, 89] width 10 height 11
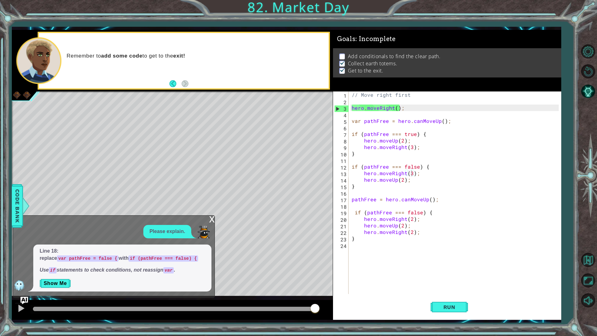
click at [172, 232] on p "Please explain." at bounding box center [167, 231] width 36 height 7
drag, startPoint x: 161, startPoint y: 288, endPoint x: 125, endPoint y: 281, distance: 37.1
click at [150, 285] on div "Line 18: replace var pathFree = false { with if (pathFree === false) { Use if s…" at bounding box center [122, 267] width 178 height 47
drag, startPoint x: 74, startPoint y: 285, endPoint x: 63, endPoint y: 286, distance: 11.2
click at [64, 286] on p "Show Me" at bounding box center [122, 283] width 166 height 10
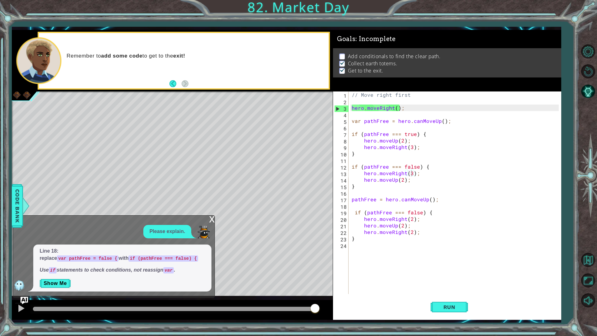
drag, startPoint x: 209, startPoint y: 217, endPoint x: 211, endPoint y: 221, distance: 3.8
click at [211, 221] on div "x" at bounding box center [212, 218] width 6 height 6
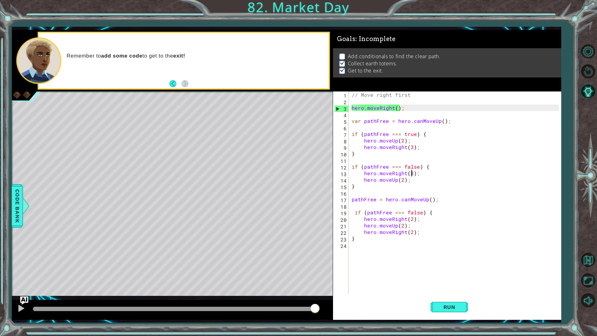
drag, startPoint x: 61, startPoint y: 296, endPoint x: 25, endPoint y: 298, distance: 36.1
click at [25, 288] on img "Ask AI" at bounding box center [24, 300] width 8 height 8
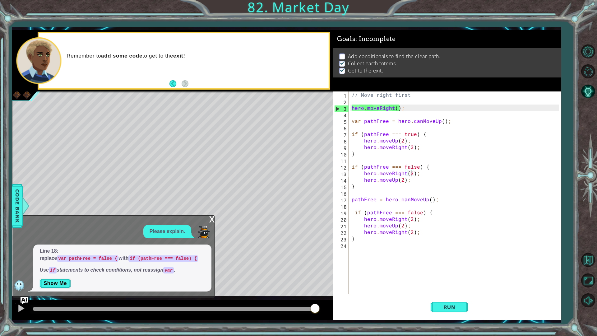
drag, startPoint x: 133, startPoint y: 252, endPoint x: 137, endPoint y: 252, distance: 4.3
drag, startPoint x: 137, startPoint y: 252, endPoint x: 199, endPoint y: 274, distance: 65.5
click at [199, 274] on div "Line 18: replace var pathFree = false { with if (pathFree === false) { Use if s…" at bounding box center [122, 267] width 178 height 47
click at [51, 285] on button "Show Me" at bounding box center [54, 283] width 31 height 10
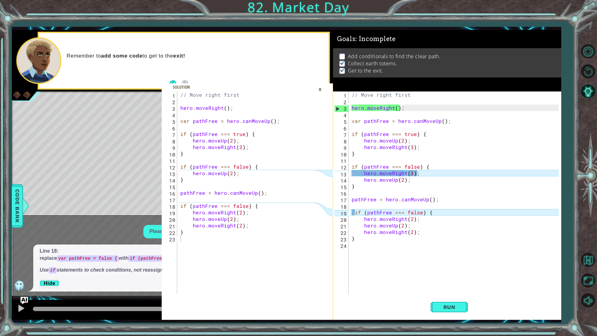
click at [355, 213] on div "// Move right first hero . moveRight ( ) ; var pathFree = hero . canMoveUp ( ) …" at bounding box center [456, 198] width 212 height 215
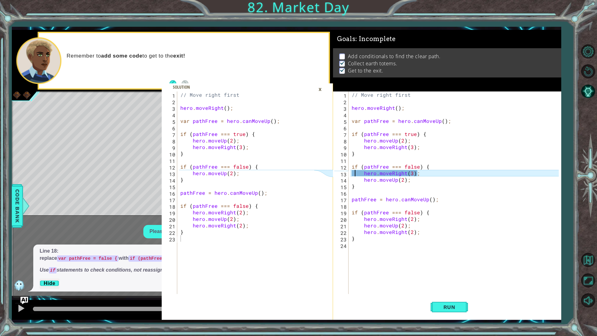
click at [353, 173] on div "// Move right first hero . moveRight ( ) ; var pathFree = hero . canMoveUp ( ) …" at bounding box center [456, 198] width 212 height 215
click at [353, 175] on div "// Move right first hero . moveRight ( ) ; var pathFree = hero . canMoveUp ( ) …" at bounding box center [456, 198] width 212 height 215
click at [357, 175] on div "// Move right first hero . moveRight ( ) ; var pathFree = hero . canMoveUp ( ) …" at bounding box center [456, 198] width 212 height 215
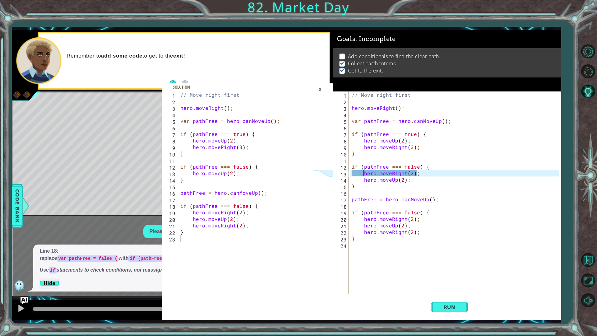
click at [419, 174] on div "// Move right first hero . moveRight ( ) ; var pathFree = hero . canMoveUp ( ) …" at bounding box center [456, 198] width 212 height 215
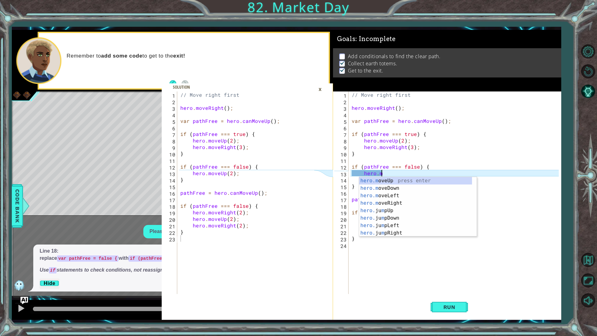
scroll to position [0, 1]
type textarea "h"
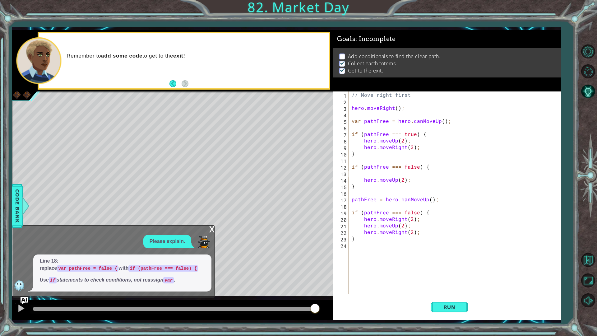
scroll to position [0, 0]
type textarea "if (pathFree === false) {"
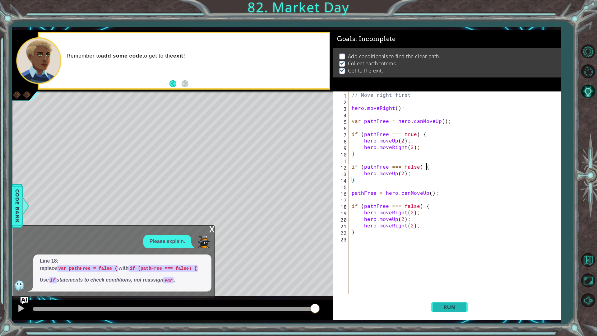
click at [456, 288] on span "Run" at bounding box center [449, 307] width 25 height 6
click at [160, 272] on span "Line 18: replace var pathFree = false { with if (pathFree === false) { Use if s…" at bounding box center [122, 270] width 166 height 26
drag, startPoint x: 56, startPoint y: 287, endPoint x: 82, endPoint y: 287, distance: 26.1
click at [82, 287] on div "Line 18: replace var pathFree = false { with if (pathFree === false) { Use if s…" at bounding box center [122, 272] width 178 height 37
click at [182, 241] on p "Please explain." at bounding box center [167, 241] width 36 height 7
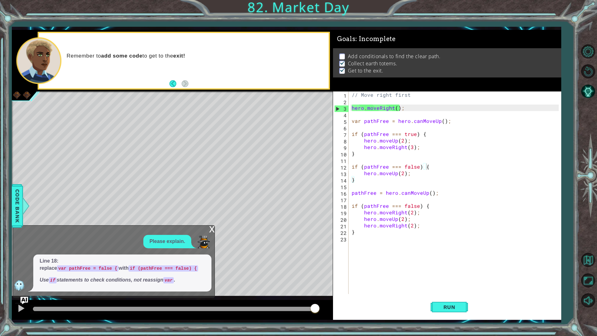
click at [190, 247] on div "Please explain." at bounding box center [167, 241] width 48 height 13
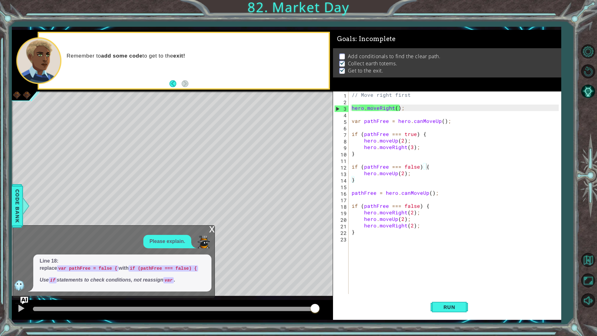
click at [32, 200] on div "Level Map" at bounding box center [155, 182] width 287 height 183
click at [18, 207] on span "Code Bank" at bounding box center [17, 206] width 10 height 38
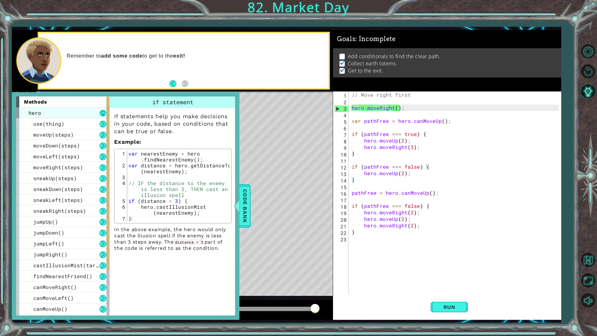
click at [106, 116] on button at bounding box center [102, 113] width 7 height 7
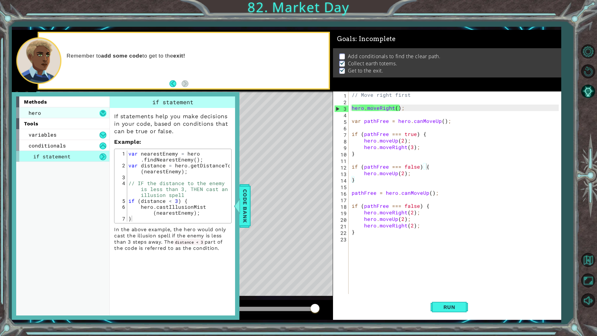
click at [105, 114] on button at bounding box center [102, 113] width 7 height 7
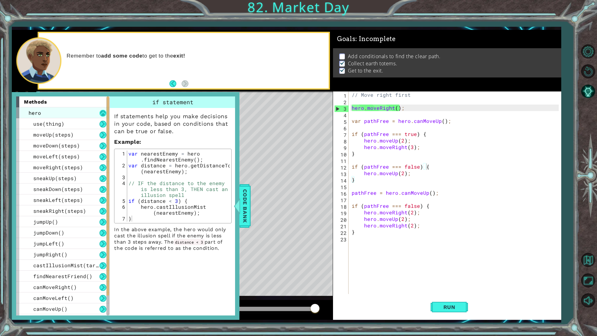
click at [100, 112] on button at bounding box center [102, 113] width 7 height 7
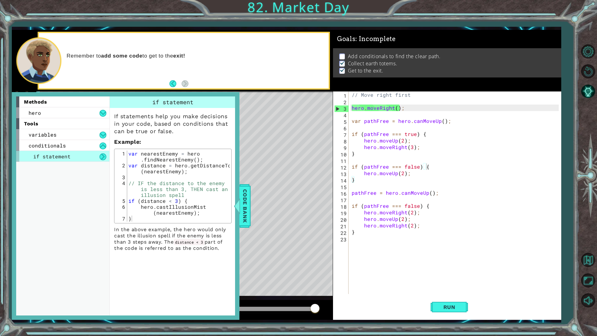
click at [104, 156] on button at bounding box center [102, 156] width 7 height 7
click at [103, 145] on button at bounding box center [102, 145] width 7 height 7
click at [105, 135] on button at bounding box center [102, 134] width 7 height 7
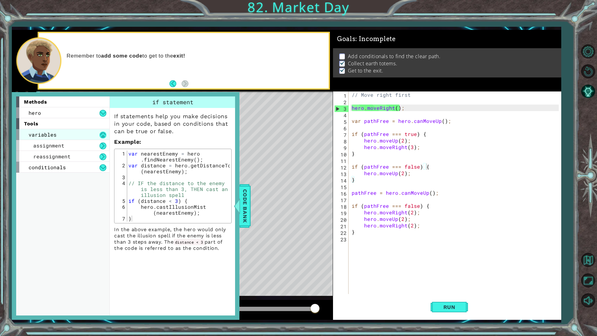
click at [104, 132] on button at bounding box center [102, 134] width 7 height 7
click at [239, 151] on div "methods hero use(thing) moveUp(steps) moveDown(steps) moveLeft(steps) moveRight…" at bounding box center [125, 205] width 227 height 227
click at [240, 187] on span "Code Bank" at bounding box center [245, 206] width 10 height 38
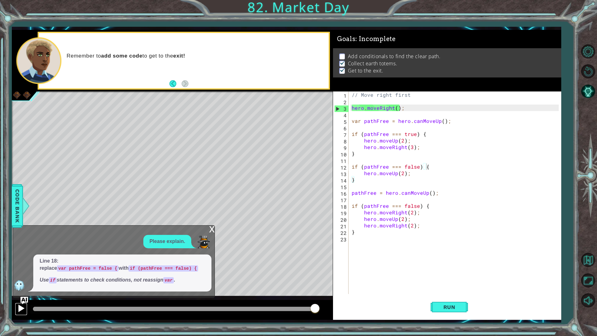
click at [21, 288] on div at bounding box center [21, 308] width 8 height 8
click at [214, 226] on div "x" at bounding box center [212, 228] width 6 height 6
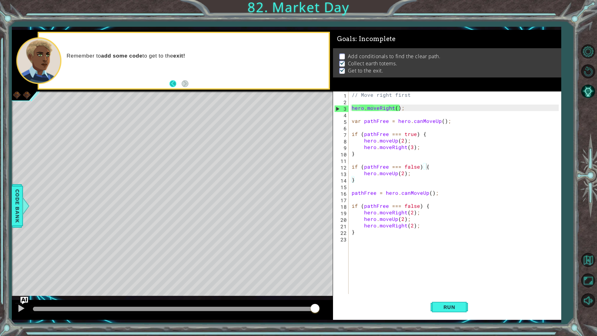
click at [172, 87] on button "Back" at bounding box center [175, 83] width 12 height 7
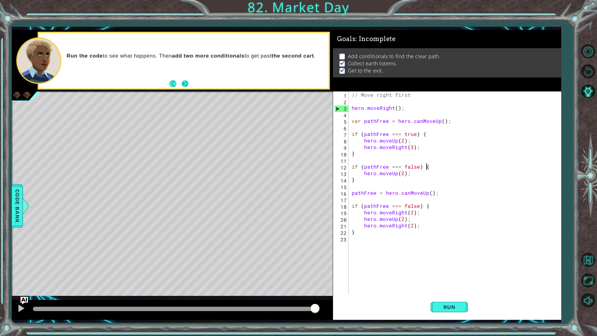
click at [185, 84] on button "Next" at bounding box center [184, 83] width 7 height 7
click at [386, 233] on div "// Move right first hero . moveRight ( ) ; var pathFree = hero . canMoveUp ( ) …" at bounding box center [456, 198] width 212 height 215
type textarea "}"
click at [386, 242] on div "// Move right first hero . moveRight ( ) ; var pathFree = hero . canMoveUp ( ) …" at bounding box center [456, 198] width 212 height 215
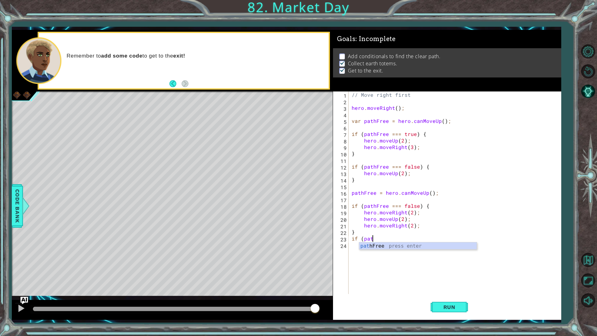
scroll to position [0, 1]
click at [402, 244] on div "path Free press enter" at bounding box center [417, 253] width 117 height 22
click at [417, 240] on div "// Move right first hero . moveRight ( ) ; var pathFree = hero . canMoveUp ( ) …" at bounding box center [456, 198] width 212 height 215
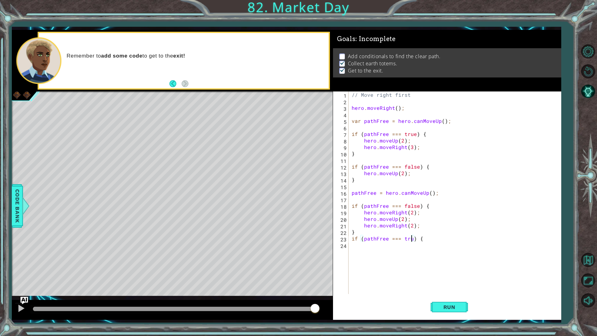
type textarea "if (pathFree === true) {"
click at [424, 251] on div "// Move right first hero . moveRight ( ) ; var pathFree = hero . canMoveUp ( ) …" at bounding box center [456, 198] width 212 height 215
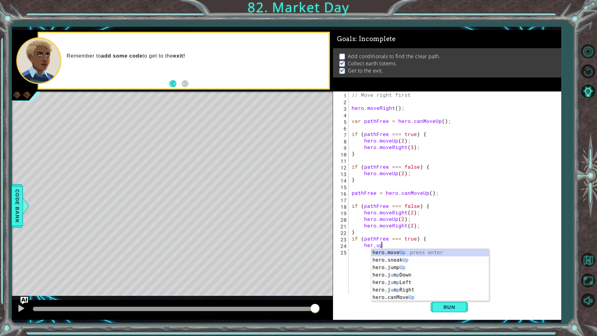
scroll to position [0, 2]
click at [409, 251] on div "hero.move Up press enter hero.sneak Up press enter hero.jump Up press enter her…" at bounding box center [429, 282] width 117 height 67
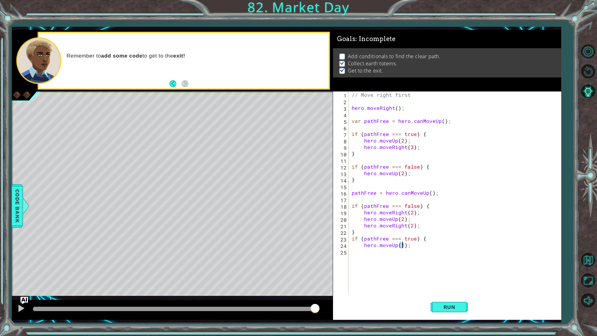
type textarea "hero.moveUp(2);"
click at [393, 254] on div "// Move right first hero . moveRight ( ) ; var pathFree = hero . canMoveUp ( ) …" at bounding box center [456, 198] width 212 height 215
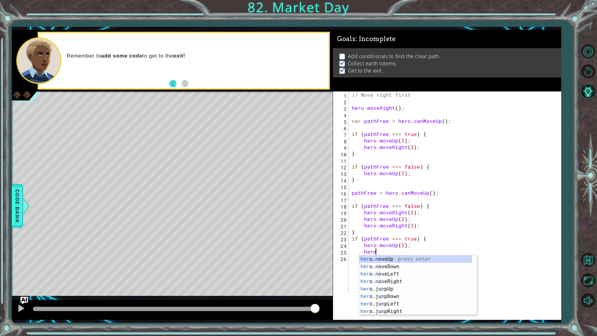
scroll to position [0, 1]
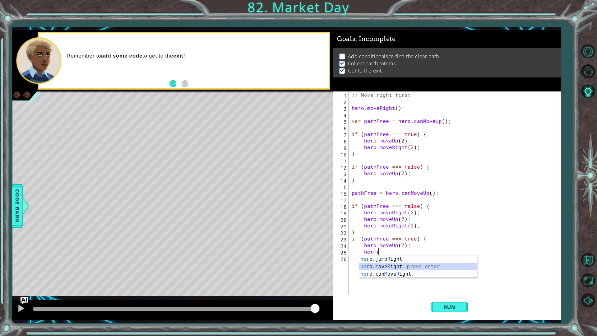
click at [408, 267] on div "her o.ju m p R ight press enter her o. m ove R ight press enter her o.can M ove…" at bounding box center [417, 273] width 117 height 37
click at [455, 288] on button "Run" at bounding box center [448, 306] width 37 height 23
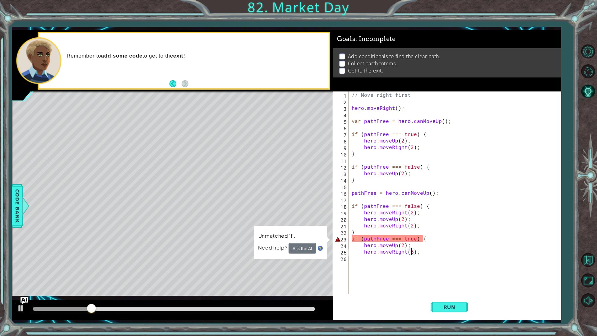
click at [426, 239] on div "// Move right first hero . moveRight ( ) ; var pathFree = hero . canMoveUp ( ) …" at bounding box center [456, 198] width 212 height 215
type textarea "if (pathFree === true)"
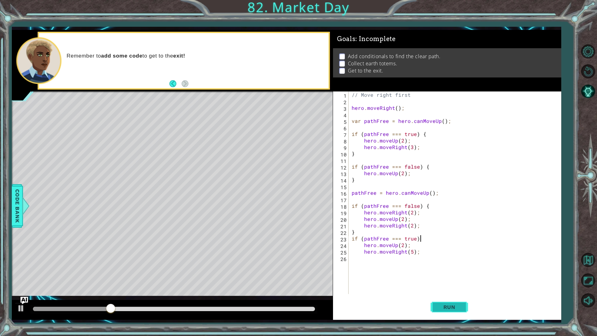
click at [449, 288] on button "Run" at bounding box center [448, 306] width 37 height 23
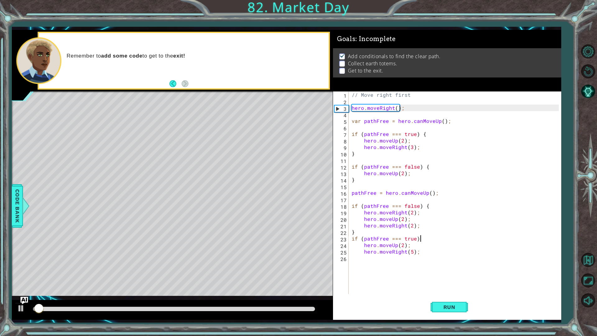
click at [422, 268] on div "// Move right first hero . moveRight ( ) ; var pathFree = hero . canMoveUp ( ) …" at bounding box center [456, 198] width 212 height 215
type textarea "{"
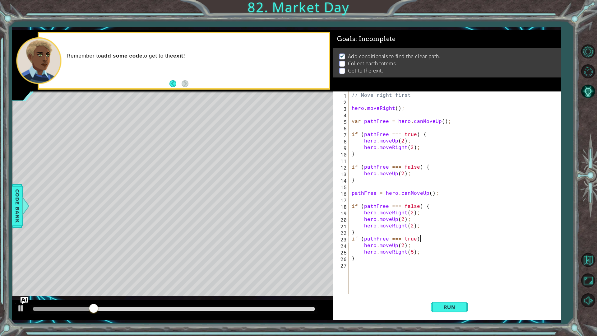
click at [426, 241] on div "// Move right first hero . moveRight ( ) ; var pathFree = hero . canMoveUp ( ) …" at bounding box center [456, 198] width 212 height 215
type textarea "if (pathFree === true) {"
click at [456, 288] on span "Run" at bounding box center [449, 307] width 25 height 6
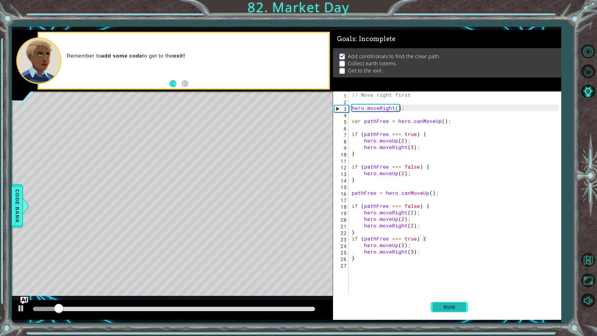
click at [460, 288] on span "Run" at bounding box center [449, 307] width 25 height 6
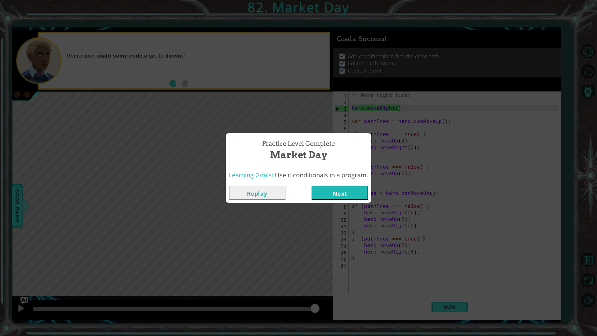
click at [364, 199] on button "Next" at bounding box center [339, 192] width 57 height 14
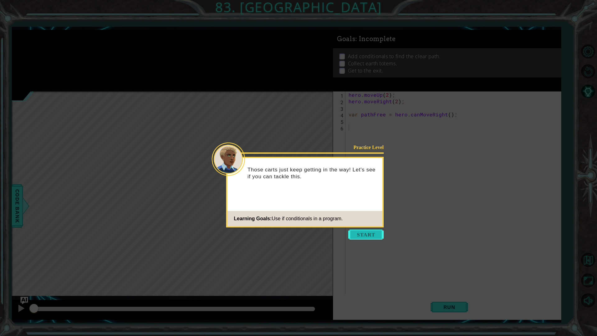
click at [368, 231] on button "Start" at bounding box center [365, 234] width 35 height 10
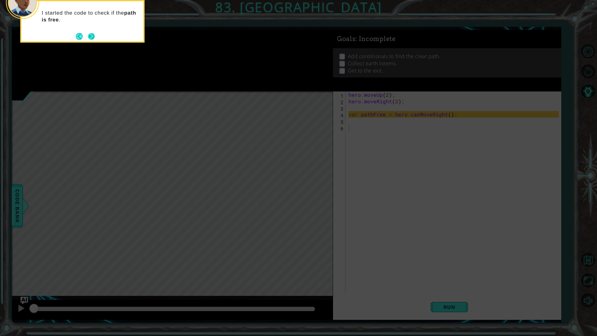
click at [88, 39] on button "Next" at bounding box center [91, 36] width 7 height 7
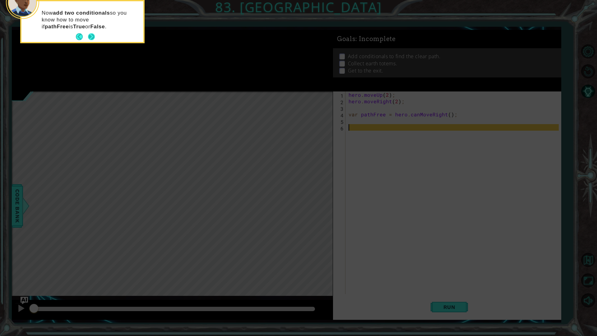
click at [92, 37] on button "Next" at bounding box center [91, 36] width 7 height 7
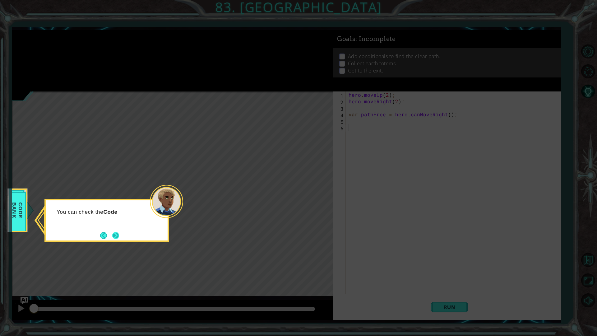
click at [112, 234] on button "Next" at bounding box center [115, 235] width 7 height 7
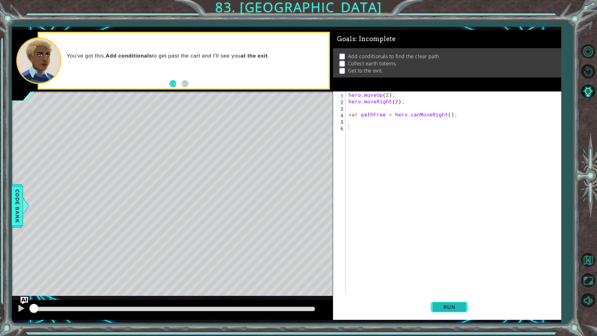
click at [448, 288] on button "Run" at bounding box center [448, 306] width 37 height 23
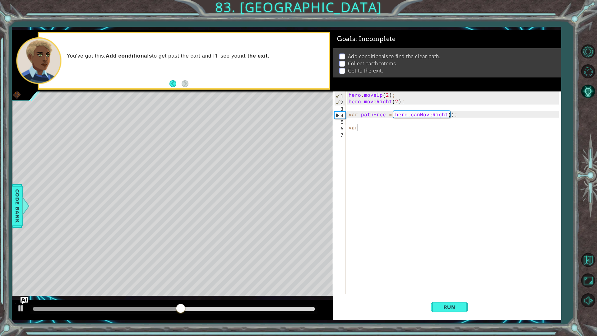
type textarea "v"
click at [357, 128] on div "hero . moveUp ( 2 ) ; hero . moveRight ( 2 ) ; var pathFree = hero . canMoveRig…" at bounding box center [454, 198] width 215 height 215
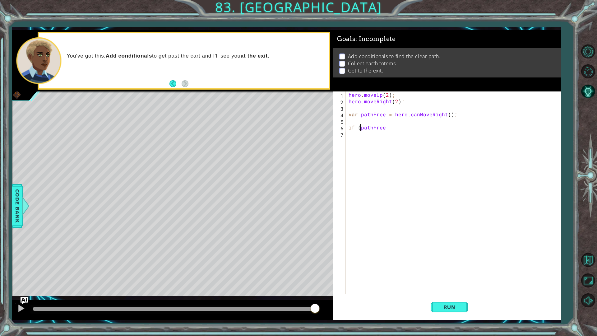
scroll to position [0, 1]
click at [404, 127] on div "hero . moveUp ( 2 ) ; hero . moveRight ( 2 ) ; var pathFree = hero . canMoveRig…" at bounding box center [454, 198] width 215 height 215
click at [423, 130] on div "hero . moveUp ( 2 ) ; hero . moveRight ( 2 ) ; var pathFree = hero . canMoveRig…" at bounding box center [454, 198] width 215 height 215
type textarea "if (pathFree === true) {"
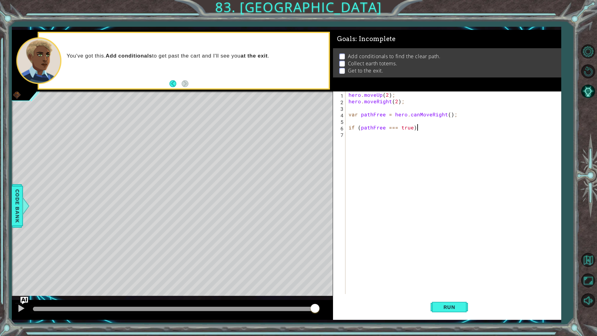
scroll to position [0, 4]
click at [379, 138] on div "hero . moveUp ( 2 ) ; hero . moveRight ( 2 ) ; var pathFree = hero . canMoveRig…" at bounding box center [454, 198] width 215 height 215
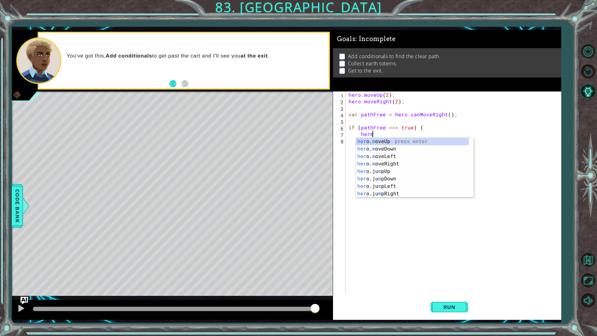
scroll to position [0, 1]
click at [407, 146] on div "her o.ju m p R ight press enter her o. m ove R ight press enter her o.can M ove…" at bounding box center [414, 156] width 117 height 37
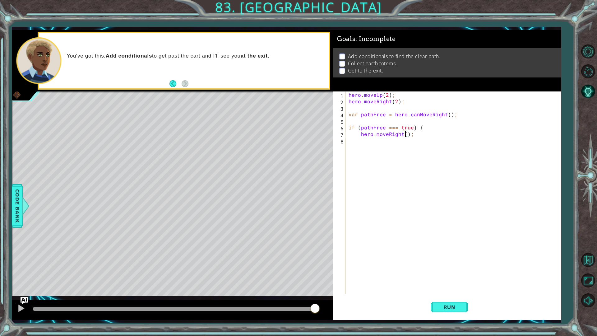
type textarea "hero.moveRight(2);"
click at [383, 143] on div "hero . moveUp ( 2 ) ; hero . moveRight ( 2 ) ; var pathFree = hero . canMoveRig…" at bounding box center [454, 198] width 215 height 215
click at [390, 153] on div "her o.ju m p Up press enter her o. m ove Up press enter her o.can M ove Up pres…" at bounding box center [414, 162] width 117 height 37
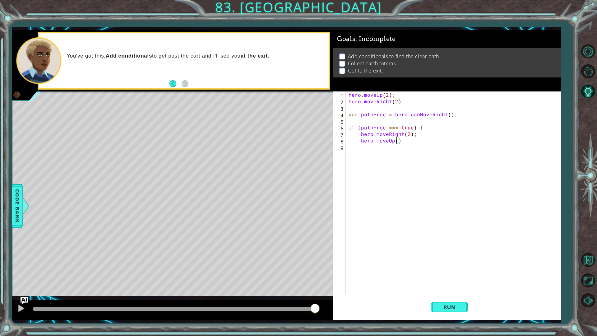
type textarea "hero.moveUp(3);"
click at [397, 148] on div "hero . moveUp ( 2 ) ; hero . moveRight ( 2 ) ; var pathFree = hero . canMoveRig…" at bounding box center [454, 198] width 215 height 215
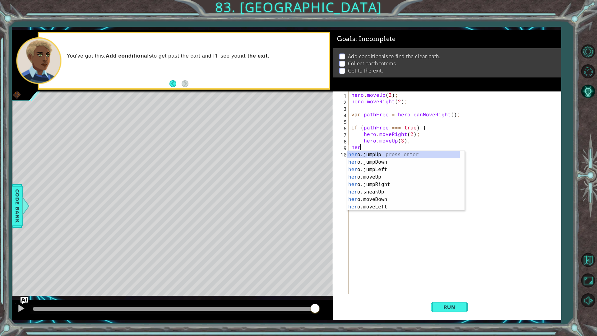
scroll to position [0, 0]
type textarea "h"
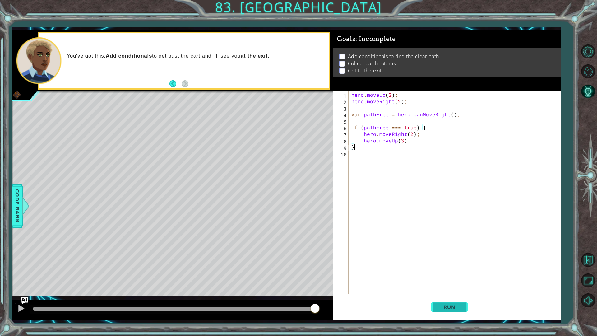
type textarea "}"
click at [448, 288] on button "Run" at bounding box center [448, 306] width 37 height 23
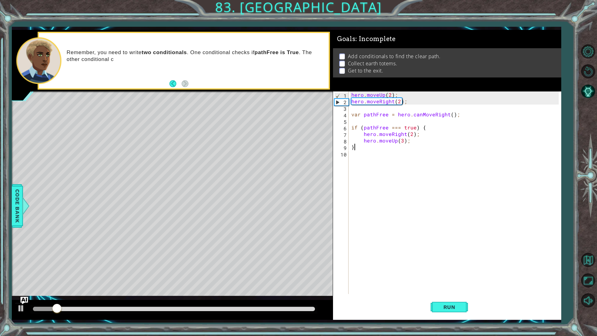
click at [380, 156] on div "hero . moveUp ( 2 ) ; hero . moveRight ( 2 ) ; var pathFree = hero . canMoveRig…" at bounding box center [456, 198] width 212 height 215
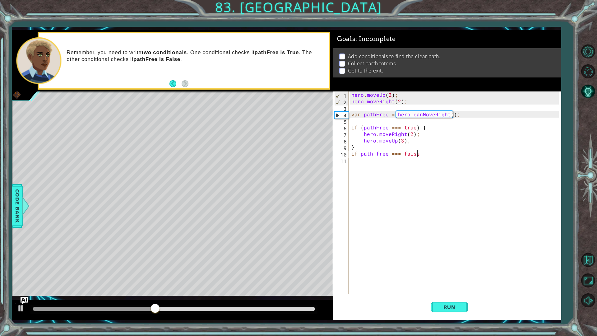
scroll to position [0, 4]
click at [375, 154] on div "hero . moveUp ( 2 ) ; hero . moveRight ( 2 ) ; var pathFree = hero . canMoveRig…" at bounding box center [456, 198] width 212 height 215
click at [359, 153] on div "hero . moveUp ( 2 ) ; hero . moveRight ( 2 ) ; var pathFree = hero . canMoveRig…" at bounding box center [456, 198] width 212 height 215
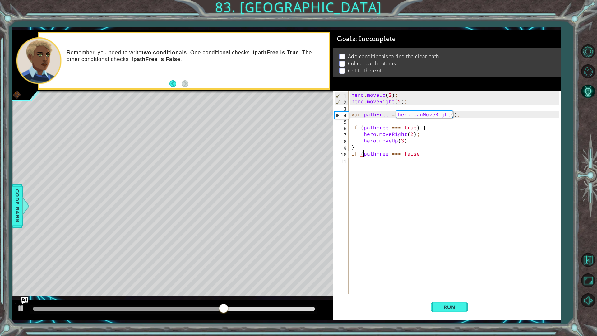
scroll to position [0, 1]
click at [431, 153] on div "hero . moveUp ( 2 ) ; hero . moveRight ( 2 ) ; var pathFree = hero . canMoveRig…" at bounding box center [456, 198] width 212 height 215
type textarea "if (pathFree === false)"
click at [386, 160] on div "hero . moveUp ( 2 ) ; hero . moveRight ( 2 ) ; var pathFree = hero . canMoveRig…" at bounding box center [456, 198] width 212 height 215
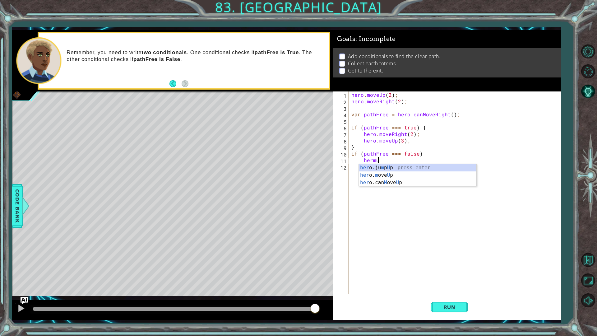
scroll to position [0, 2]
click at [375, 176] on div "her o.ju m p Up press enter her o. m ove Up press enter her o.can M ove Up pres…" at bounding box center [417, 182] width 117 height 37
type textarea "hero.moveUp(2);"
click at [375, 169] on div "hero . moveUp ( 2 ) ; hero . moveRight ( 2 ) ; var pathFree = hero . canMoveRig…" at bounding box center [456, 198] width 212 height 215
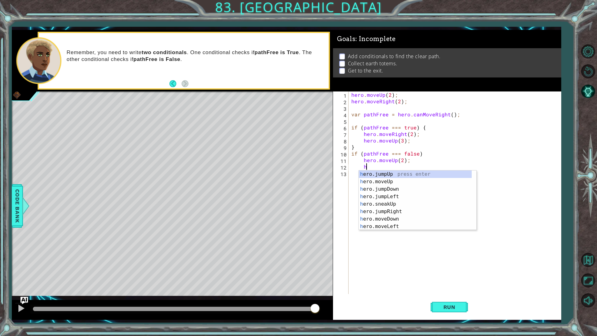
scroll to position [0, 1]
click at [459, 288] on span "Run" at bounding box center [449, 307] width 25 height 6
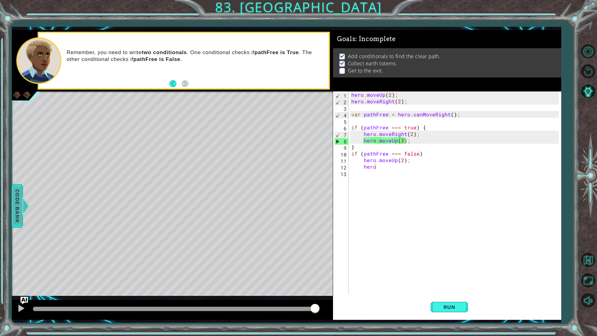
drag, startPoint x: 5, startPoint y: 201, endPoint x: 15, endPoint y: 202, distance: 9.7
click at [12, 202] on div "1 ההההההההההההההההההההההההההההההההההההההההההההההההההההההההההההההההההההההההההההה…" at bounding box center [298, 168] width 597 height 336
click at [17, 203] on span "Code Bank" at bounding box center [17, 206] width 10 height 38
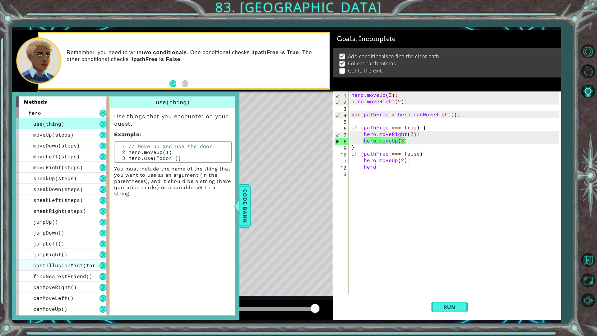
click at [90, 265] on span "castIllusionMist(target)" at bounding box center [70, 265] width 75 height 7
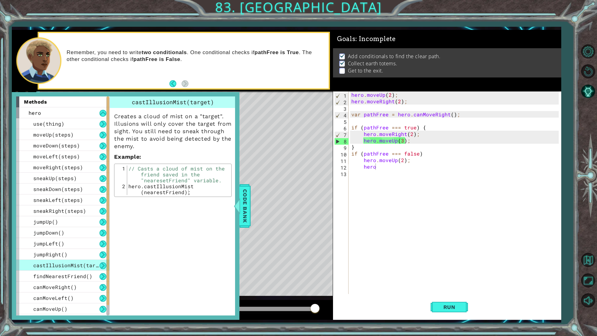
click at [409, 167] on div "hero . moveUp ( 2 ) ; hero . moveRight ( 2 ) ; var pathFree = hero . canMoveRig…" at bounding box center [456, 198] width 212 height 215
click at [248, 202] on span "Code Bank" at bounding box center [245, 206] width 10 height 38
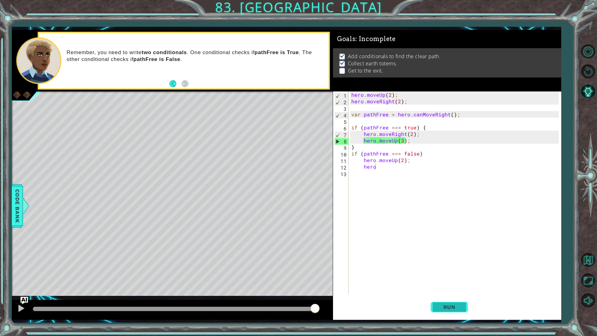
click at [458, 288] on span "Run" at bounding box center [449, 307] width 25 height 6
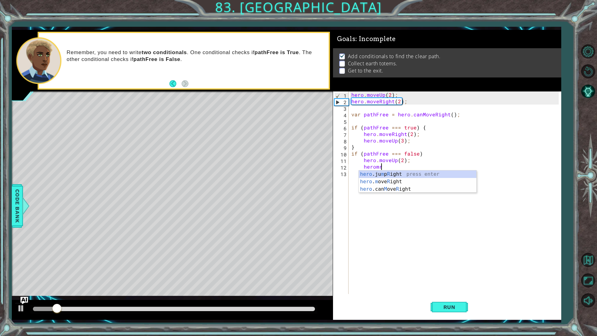
scroll to position [0, 2]
click at [395, 182] on div "hero .ju m p R ight press enter hero . m ove R ight press enter hero .can M ove…" at bounding box center [417, 188] width 117 height 37
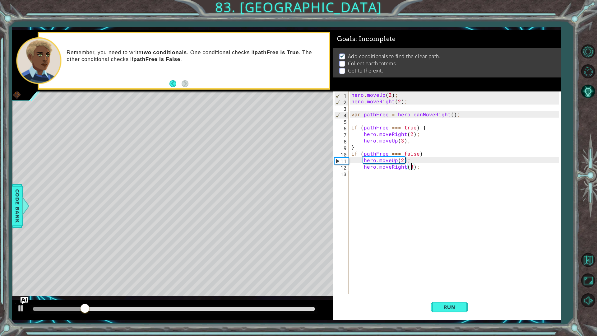
scroll to position [0, 4]
type textarea "hero.moveRight(2);"
click at [398, 180] on div "hero . moveUp ( 2 ) ; hero . moveRight ( 2 ) ; var pathFree = hero . canMoveRig…" at bounding box center [456, 198] width 212 height 215
click at [408, 142] on div "hero . moveUp ( 2 ) ; hero . moveRight ( 2 ) ; var pathFree = hero . canMoveRig…" at bounding box center [456, 198] width 212 height 215
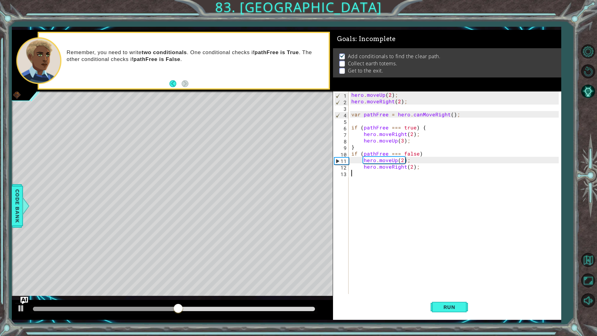
type textarea "hero.moveUp(3);"
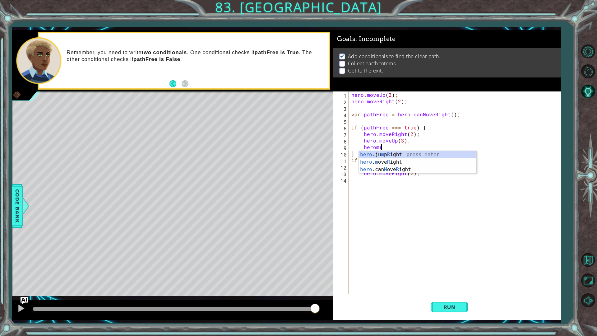
scroll to position [0, 2]
click at [418, 160] on div "hero .ju m p R ight press enter hero . m ove R ight press enter hero .can M ove…" at bounding box center [417, 169] width 117 height 37
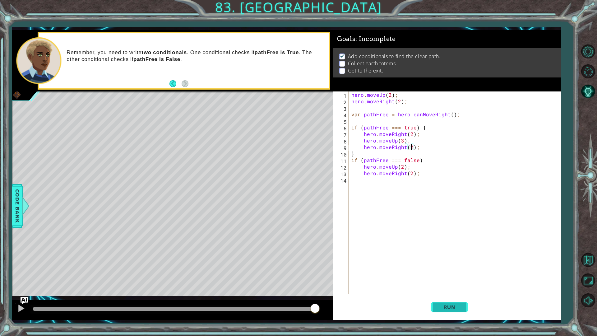
type textarea "hero.moveRight(2);"
click at [444, 288] on span "Run" at bounding box center [449, 307] width 25 height 6
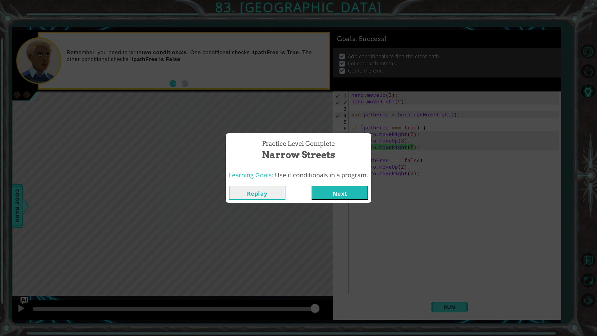
click at [363, 195] on button "Next" at bounding box center [339, 192] width 57 height 14
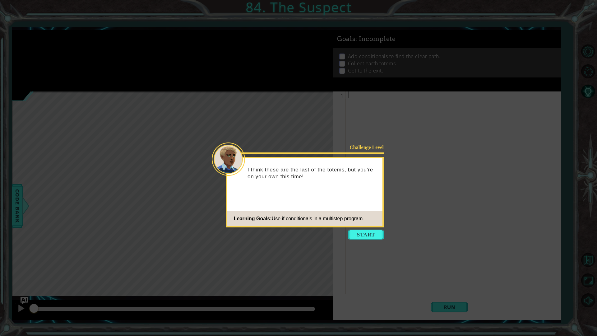
click at [373, 231] on button "Start" at bounding box center [365, 234] width 35 height 10
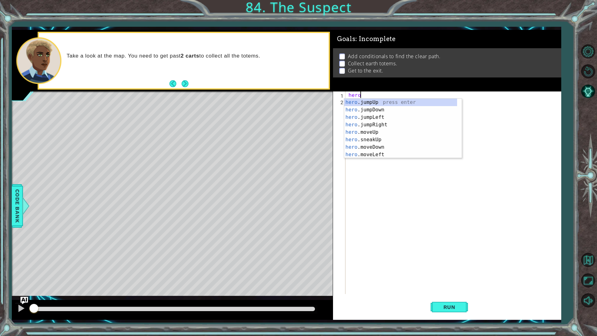
scroll to position [0, 1]
click at [391, 126] on div "hero . m oveUp press enter hero . m oveDown press enter hero . m oveLeft press …" at bounding box center [400, 135] width 113 height 75
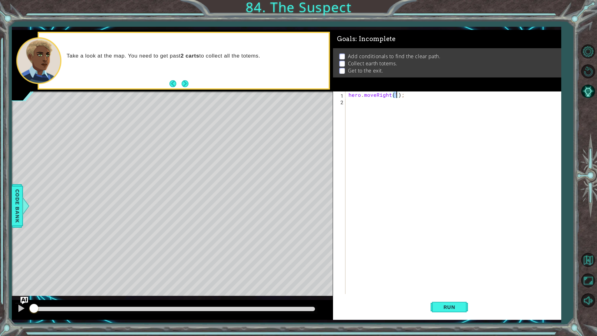
scroll to position [0, 3]
type textarea "hero.moveRight(4);"
click at [455, 288] on span "Run" at bounding box center [449, 307] width 25 height 6
click at [373, 105] on div "hero . moveRight ( 4 ) ;" at bounding box center [454, 198] width 215 height 215
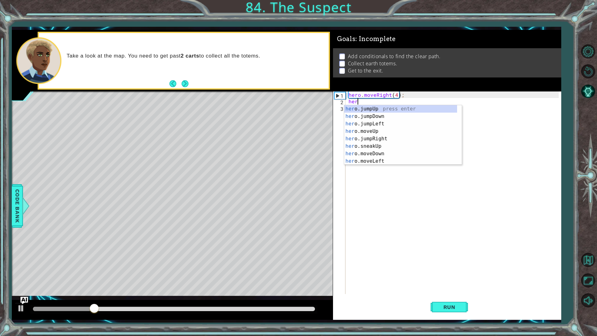
scroll to position [0, 0]
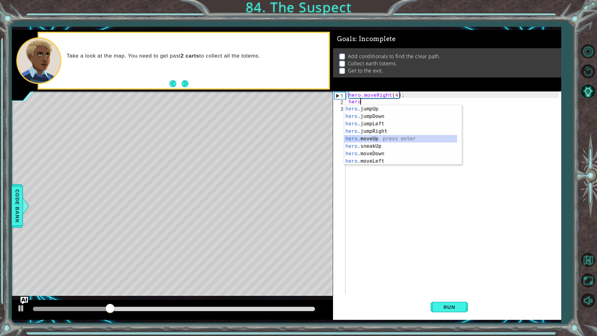
click at [381, 139] on div "hero .jumpUp press enter hero .jumpDown press enter hero .jumpLeft press enter …" at bounding box center [400, 142] width 113 height 75
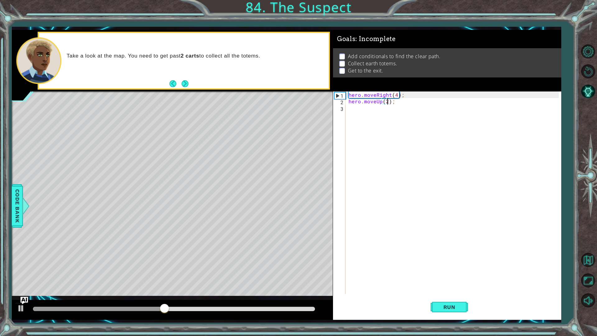
scroll to position [0, 2]
type textarea "hero.moveUp(2);"
click at [447, 288] on button "Run" at bounding box center [448, 306] width 37 height 23
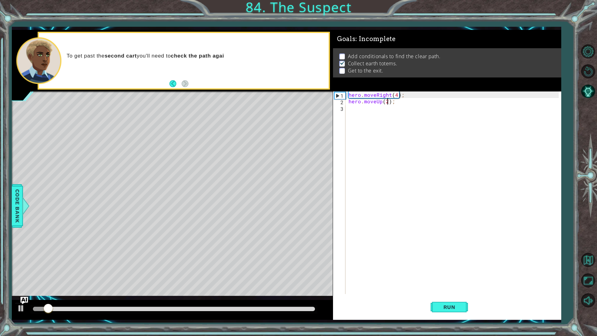
click at [376, 109] on div "hero . moveRight ( 4 ) ; hero . moveUp ( 2 ) ;" at bounding box center [454, 198] width 215 height 215
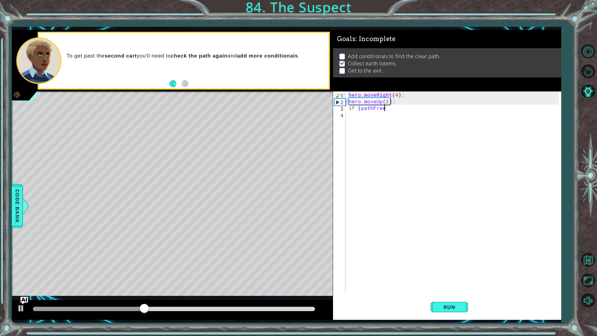
scroll to position [0, 2]
click at [399, 107] on div "hero . moveRight ( 4 ) ; hero . moveUp ( 2 ) ; if ( pathFree -" at bounding box center [454, 198] width 215 height 215
click at [398, 108] on div "hero . moveRight ( 4 ) ; hero . moveUp ( 2 ) ; if ( pathFree ===" at bounding box center [454, 198] width 215 height 215
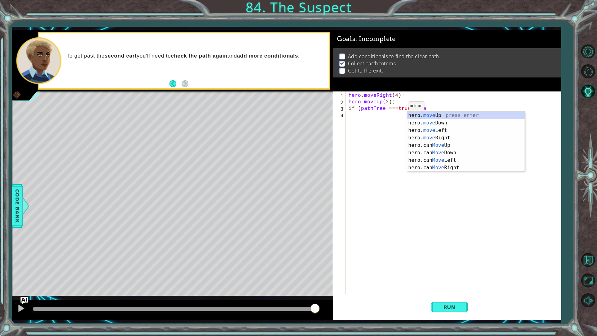
scroll to position [0, 4]
click at [493, 116] on div "hero. move Up press enter hero. move Down press enter hero. move Left press ent…" at bounding box center [465, 149] width 117 height 75
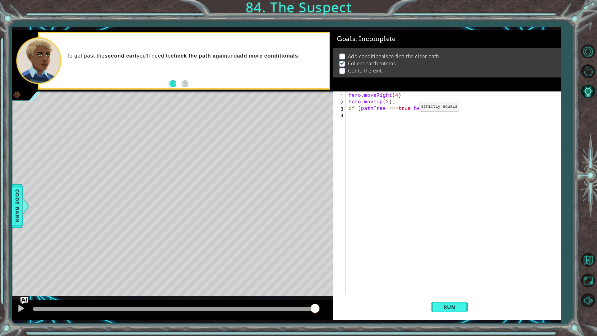
click at [408, 108] on div "hero . moveRight ( 4 ) ; hero . moveUp ( 2 ) ; if ( pathFree === true hero . mo…" at bounding box center [454, 198] width 215 height 215
click at [426, 109] on div "hero . moveRight ( 4 ) ; hero . moveUp ( 2 ) ; if ( pathFree === true ) hero . …" at bounding box center [454, 198] width 215 height 215
click at [384, 114] on div "hero . moveRight ( 4 ) ; hero . moveUp ( 2 ) ; if ( pathFree === true ) { hero …" at bounding box center [454, 198] width 215 height 215
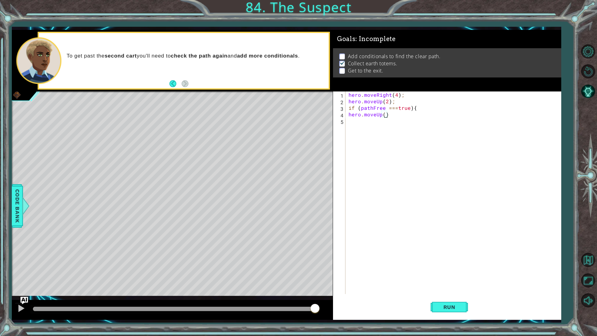
scroll to position [0, 2]
click at [435, 288] on button "Run" at bounding box center [448, 306] width 37 height 23
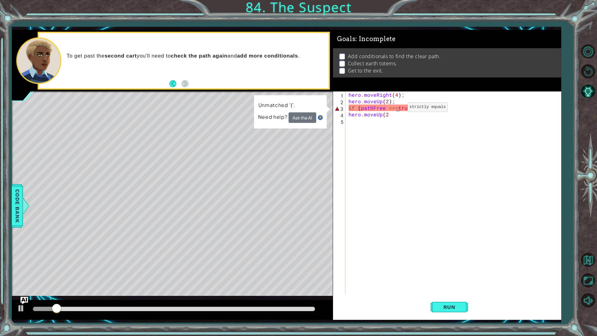
click at [397, 108] on div "hero . moveRight ( 4 ) ; hero . moveUp ( 2 ) ; if ( pathFree === true ) { hero …" at bounding box center [454, 198] width 215 height 215
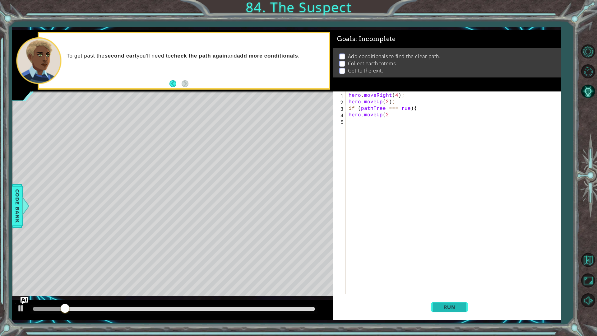
click at [448, 288] on button "Run" at bounding box center [448, 306] width 37 height 23
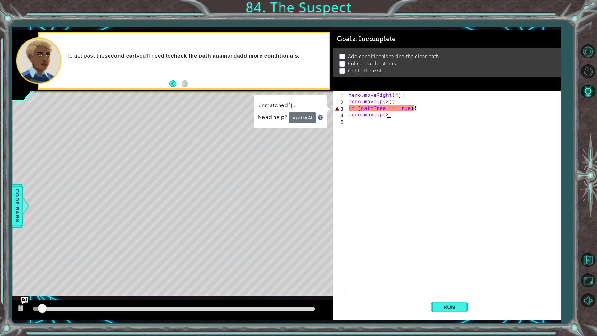
click at [398, 116] on div "hero . moveRight ( 4 ) ; hero . moveUp ( 2 ) ; if ( pathFree === rue ) { hero .…" at bounding box center [454, 198] width 215 height 215
type textarea "hero.moveUp(2)"
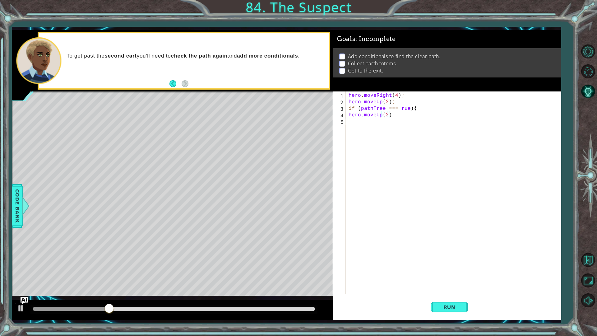
click at [376, 124] on div "hero . moveRight ( 4 ) ; hero . moveUp ( 2 ) ; if ( pathFree === rue ) { hero .…" at bounding box center [454, 198] width 215 height 215
type textarea "}"
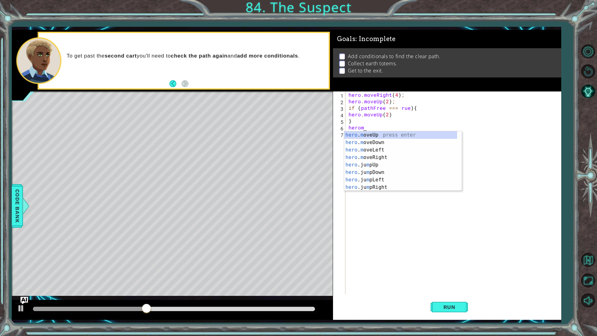
scroll to position [0, 1]
click at [384, 155] on div "hero . m oveUp press enter hero . m oveDown press enter hero . m oveLeft press …" at bounding box center [400, 168] width 113 height 75
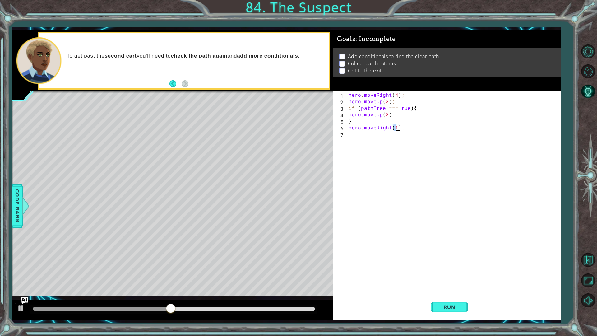
type textarea "hero.moveRight(3);"
click at [387, 133] on div "hero . moveRight ( 4 ) ; hero . moveUp ( 2 ) ; if ( pathFree === rue ) { hero .…" at bounding box center [454, 198] width 215 height 215
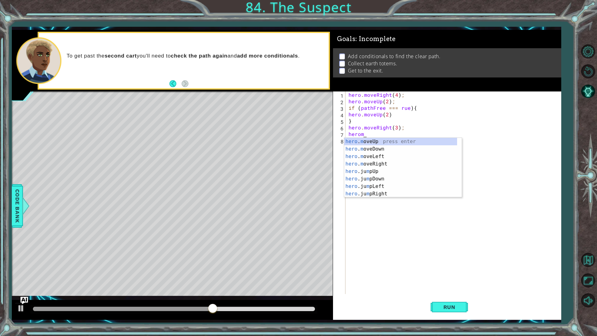
scroll to position [0, 1]
click at [390, 139] on div "hero . m oveUp press enter hero . m oveDown press enter hero . m oveLeft press …" at bounding box center [400, 175] width 113 height 75
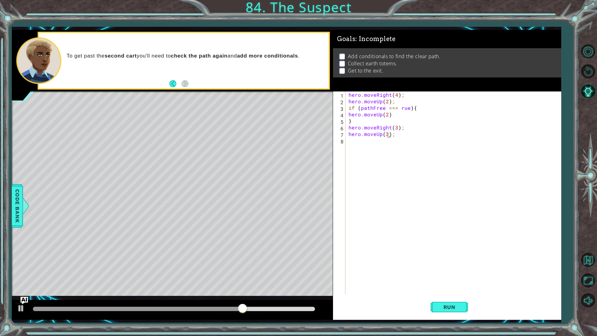
scroll to position [0, 2]
click at [446, 288] on span "Run" at bounding box center [449, 307] width 25 height 6
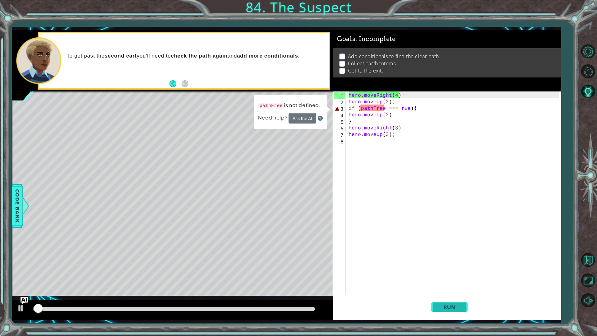
click at [449, 288] on span "Run" at bounding box center [449, 307] width 25 height 6
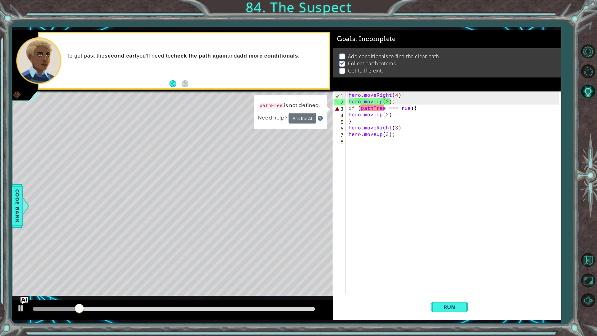
click at [401, 108] on div "hero . moveRight ( 4 ) ; hero . moveUp ( 2 ) ; if ( pathFree === rue ) { hero .…" at bounding box center [454, 198] width 215 height 215
click at [398, 106] on div "hero . moveRight ( 4 ) ; hero . moveUp ( 2 ) ; if ( pathFree === rue ) { hero .…" at bounding box center [454, 198] width 215 height 215
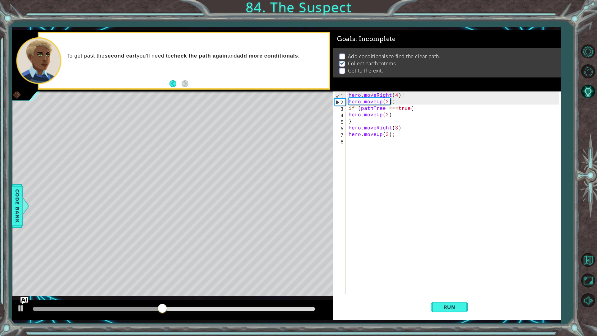
scroll to position [0, 4]
click at [410, 108] on div "hero . moveRight ( 4 ) ; hero . moveUp ( 2 ) ; if ( pathFree === true ({ hero .…" at bounding box center [454, 198] width 215 height 215
click at [415, 107] on div "hero . moveRight ( 4 ) ; hero . moveUp ( 2 ) ; if ( pathFree === tr { hero . mo…" at bounding box center [454, 198] width 215 height 215
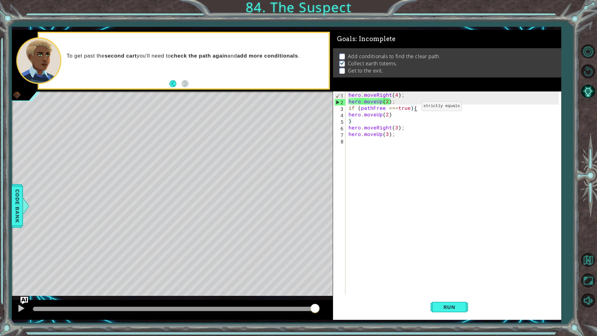
click at [411, 108] on div "hero . moveRight ( 4 ) ; hero . moveUp ( 2 ) ; if ( pathFree === true ) { hero …" at bounding box center [454, 198] width 215 height 215
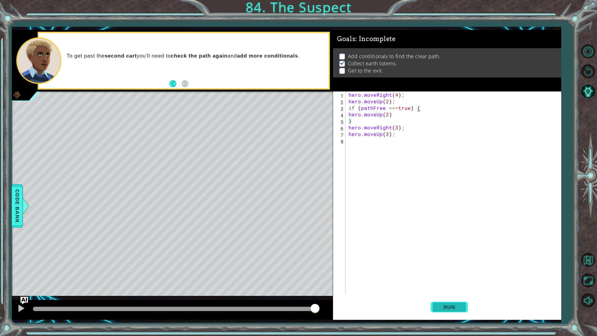
click at [453, 288] on span "Run" at bounding box center [449, 307] width 25 height 6
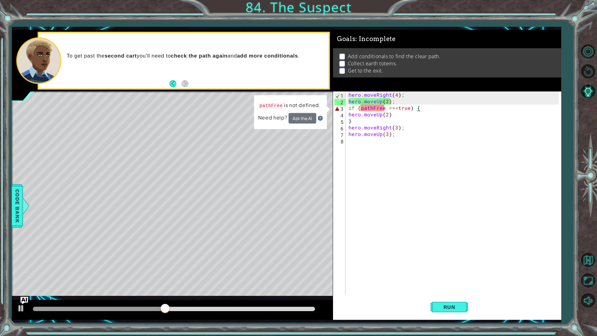
click at [348, 108] on div "hero . moveRight ( 4 ) ; hero . moveUp ( 2 ) ; if ( pathFree === true ) { hero …" at bounding box center [454, 198] width 215 height 215
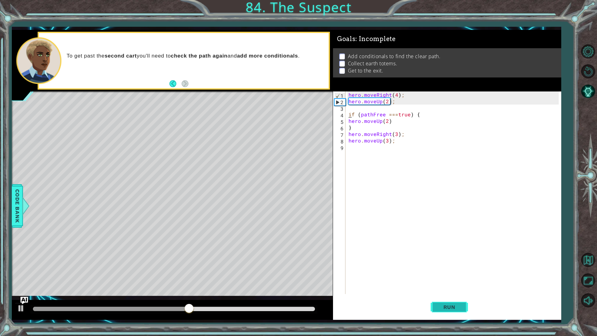
click at [446, 288] on span "Run" at bounding box center [449, 307] width 25 height 6
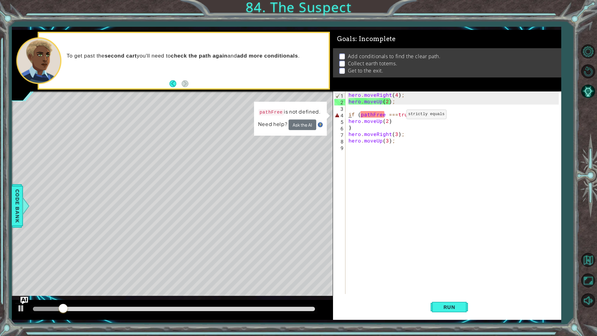
click at [396, 116] on div "hero . moveRight ( 4 ) ; hero . moveUp ( 2 ) ; if ( pathFree === true ) { hero …" at bounding box center [454, 198] width 215 height 215
drag, startPoint x: 396, startPoint y: 114, endPoint x: 388, endPoint y: 114, distance: 7.1
click at [388, 114] on div "hero . moveRight ( 4 ) ; hero . moveUp ( 2 ) ; if ( pathFree === true ) { hero …" at bounding box center [454, 198] width 215 height 215
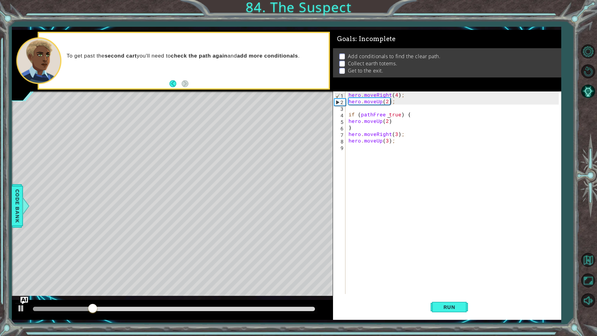
scroll to position [0, 3]
type textarea "if (pathFree"
click at [388, 114] on div "hero . moveRight ( 4 ) ; hero . moveUp ( 2 ) ; if ( pathFree hero . moveUp ( 2 …" at bounding box center [454, 198] width 215 height 215
click at [385, 114] on div "hero . moveRight ( 4 ) ; hero . moveUp ( 2 ) ; if ( pathFree hero . moveUp ( 2 …" at bounding box center [454, 198] width 215 height 215
click at [391, 110] on div "hero . moveRight ( 4 ) ; hero . moveUp ( 2 ) ; if ( pathFree hero . moveUp ( 2 …" at bounding box center [454, 198] width 215 height 215
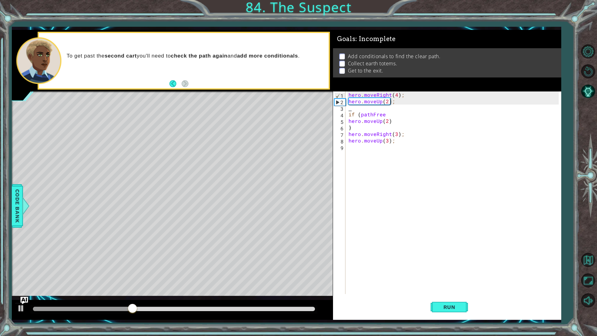
scroll to position [0, 0]
click at [388, 115] on div "hero . moveRight ( 4 ) ; hero . moveUp ( 2 ) ; if ( pathFree hero . moveUp ( 2 …" at bounding box center [454, 198] width 215 height 215
click at [457, 288] on span "Run" at bounding box center [449, 307] width 25 height 6
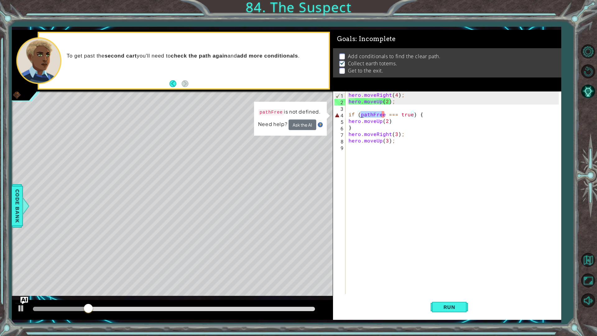
drag, startPoint x: 382, startPoint y: 114, endPoint x: 360, endPoint y: 114, distance: 22.1
click at [360, 114] on div "hero . moveRight ( 4 ) ; hero . moveUp ( 2 ) ; if ( pathFree === true ) { hero …" at bounding box center [454, 198] width 215 height 215
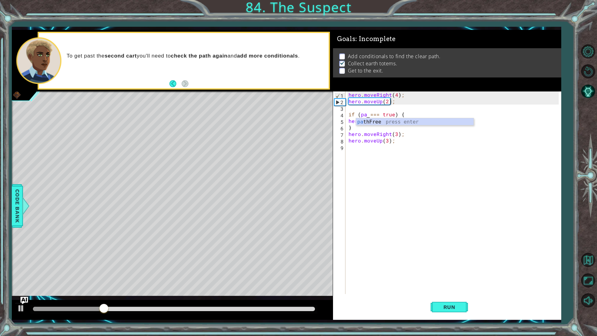
scroll to position [0, 1]
click at [381, 123] on div "path Free press enter" at bounding box center [414, 129] width 117 height 22
click at [390, 114] on div "hero . moveRight ( 4 ) ; hero . moveUp ( 2 ) ; if ( pathFree == true ) { hero .…" at bounding box center [454, 198] width 215 height 215
click at [385, 113] on div "hero . moveRight ( 4 ) ; hero . moveUp ( 2 ) ; if ( pathFree true ) { hero . mo…" at bounding box center [454, 198] width 215 height 215
drag, startPoint x: 387, startPoint y: 114, endPoint x: 398, endPoint y: 119, distance: 11.5
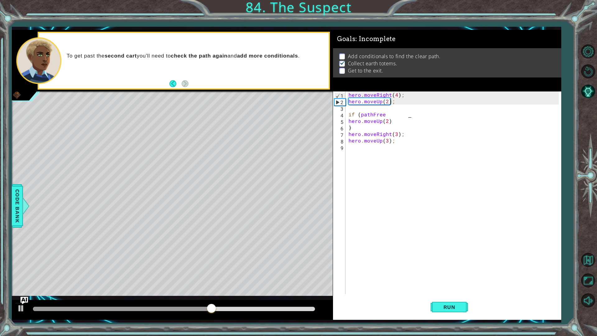
click at [388, 115] on div "hero . moveRight ( 4 ) ; hero . moveUp ( 2 ) ; if ( pathFree hero . moveUp ( 2 …" at bounding box center [454, 198] width 215 height 215
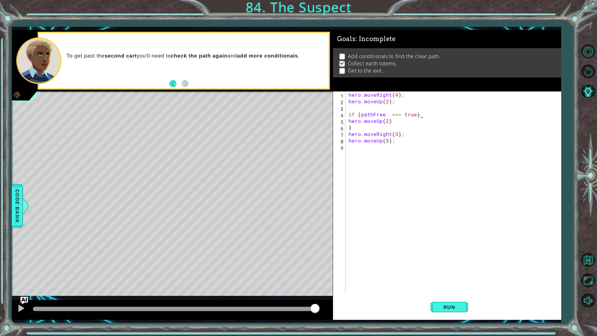
scroll to position [0, 4]
click at [449, 288] on span "Run" at bounding box center [449, 307] width 25 height 6
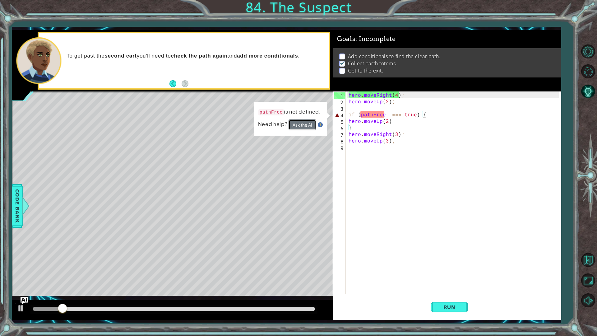
click at [299, 124] on button "Ask the AI" at bounding box center [302, 124] width 28 height 11
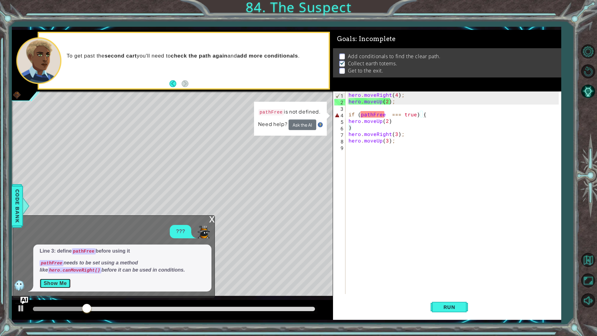
click at [57, 282] on button "Show Me" at bounding box center [54, 283] width 31 height 10
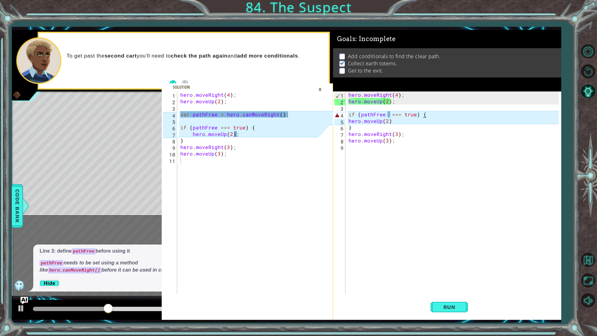
click at [389, 114] on div "hero . moveRight ( 4 ) ; hero . moveUp ( 2 ) ; if ( pathFree === true ) { hero …" at bounding box center [454, 198] width 215 height 215
click at [385, 114] on div "hero . moveRight ( 4 ) ; hero . moveUp ( 2 ) ; if ( pathFree === true ) { hero …" at bounding box center [454, 198] width 215 height 215
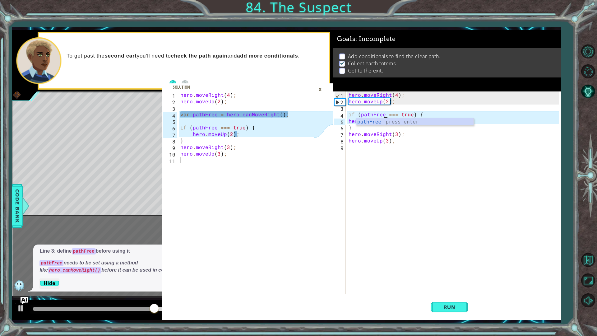
scroll to position [0, 2]
click at [446, 288] on span "Run" at bounding box center [449, 307] width 25 height 6
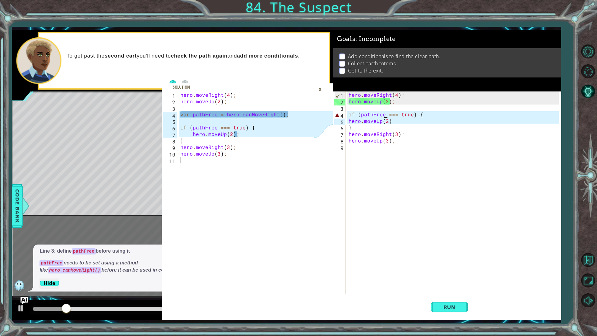
click at [396, 121] on div "hero . moveRight ( 4 ) ; hero . moveUp ( 2 ) ; if ( pathFree === true ) { hero …" at bounding box center [454, 198] width 215 height 215
type textarea "hero.moveUp(2);"
click at [444, 288] on button "Run" at bounding box center [448, 306] width 37 height 23
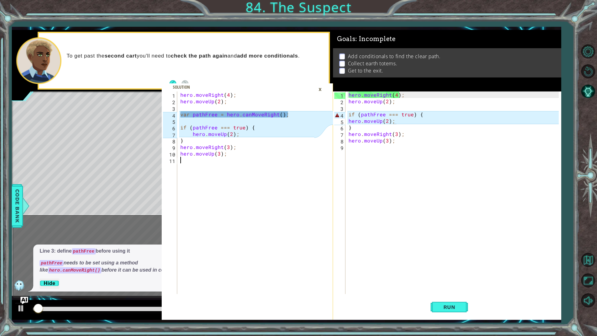
drag, startPoint x: 174, startPoint y: 183, endPoint x: 152, endPoint y: 177, distance: 22.7
click at [143, 176] on div "Level Map" at bounding box center [155, 182] width 287 height 183
click at [321, 91] on div "×" at bounding box center [320, 89] width 10 height 11
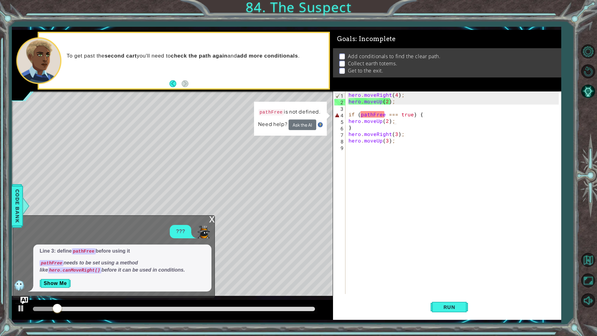
click at [208, 215] on div "x ??? Line 3: define pathFree before using it pathFree needs to be set using a …" at bounding box center [114, 256] width 202 height 82
click at [213, 219] on div "x" at bounding box center [212, 218] width 6 height 6
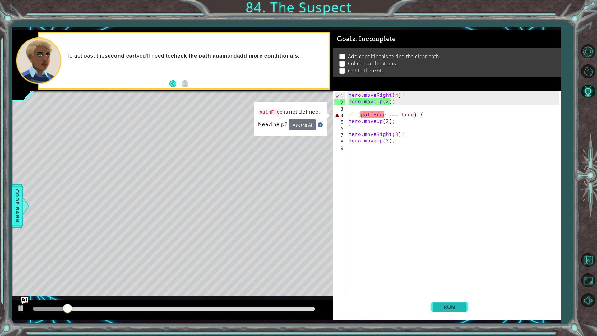
click at [450, 288] on span "Run" at bounding box center [449, 307] width 25 height 6
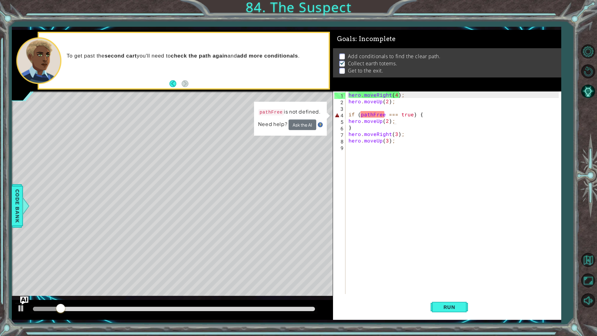
click at [23, 288] on img "Ask AI" at bounding box center [24, 300] width 8 height 8
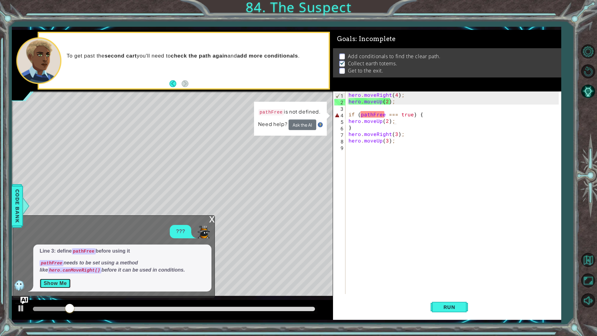
click at [58, 284] on button "Show Me" at bounding box center [54, 283] width 31 height 10
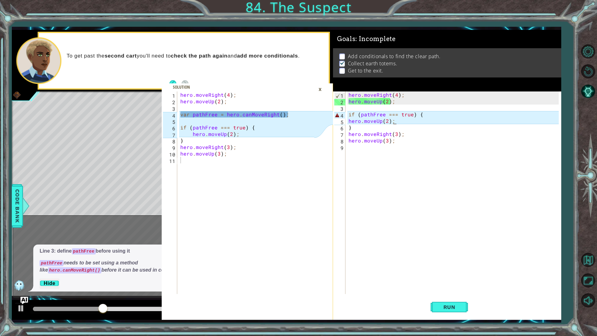
click at [347, 118] on div "hero . moveRight ( 4 ) ; hero . moveUp ( 2 ) ; if ( pathFree === true ) { hero …" at bounding box center [454, 198] width 215 height 215
type textarea ".moveUp(2);"
drag, startPoint x: 359, startPoint y: 121, endPoint x: 392, endPoint y: 121, distance: 32.9
click at [392, 121] on div "hero . moveRight ( 4 ) ; hero . moveUp ( 2 ) ; if ( pathFree === true ) { . mov…" at bounding box center [454, 198] width 215 height 215
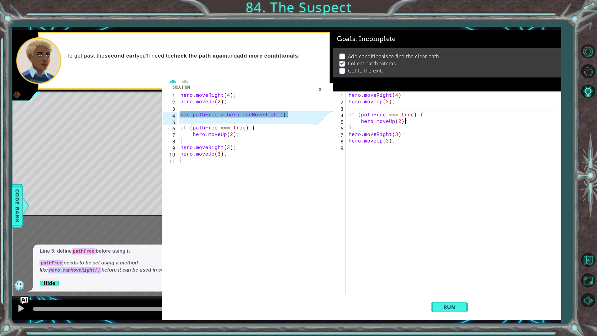
scroll to position [0, 3]
type textarea "hero.moveUp(2);"
type textarea "var pathFree = hero.canMoveRight();"
drag, startPoint x: 286, startPoint y: 114, endPoint x: 181, endPoint y: 112, distance: 104.7
click at [181, 112] on div "hero . moveRight ( 4 ) ; hero . moveUp ( 2 ) ; var pathFree = hero . canMoveRig…" at bounding box center [248, 198] width 138 height 215
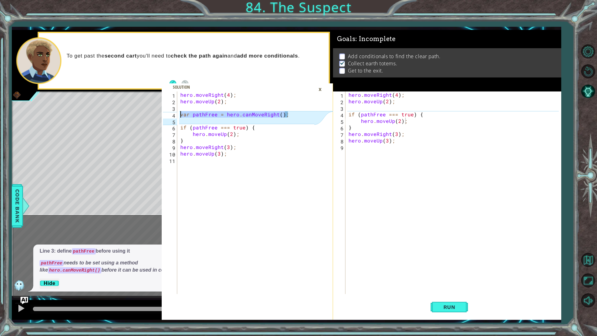
scroll to position [0, 0]
click at [351, 108] on div "hero . moveRight ( 4 ) ; hero . moveUp ( 2 ) ; if ( pathFree === true ) { hero …" at bounding box center [454, 198] width 215 height 215
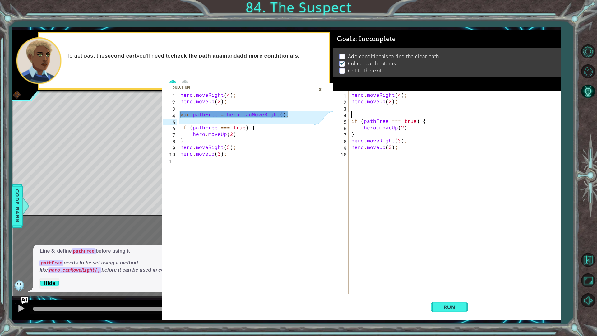
paste textarea "var pathFree = hero.canMoveRight();"
type textarea "var pathFree = hero.canMoveRight();"
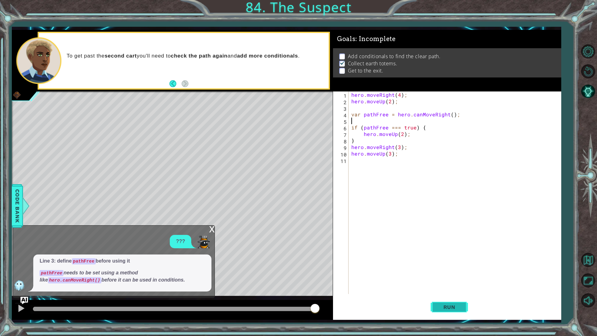
click at [459, 288] on button "Run" at bounding box center [448, 306] width 37 height 23
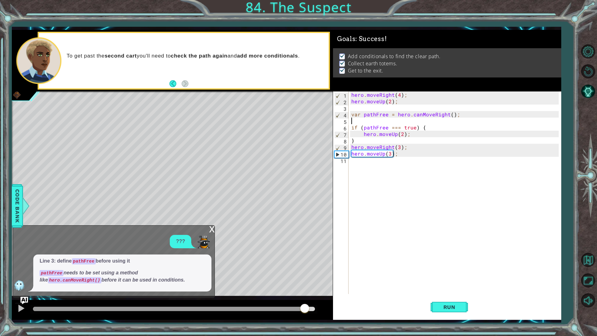
drag, startPoint x: 108, startPoint y: 307, endPoint x: 316, endPoint y: 298, distance: 208.1
click at [316, 288] on div "methods hero use(thing) moveUp(steps) moveDown(steps) moveLeft(steps) moveRight…" at bounding box center [286, 175] width 549 height 290
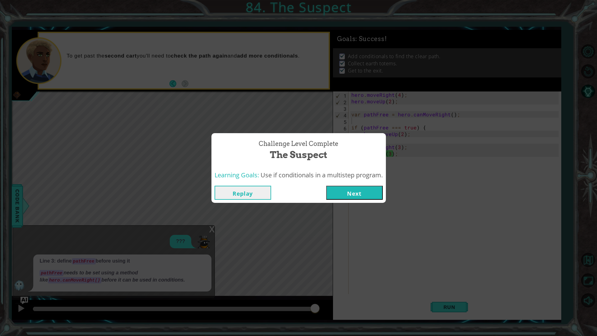
drag, startPoint x: 316, startPoint y: 298, endPoint x: 309, endPoint y: 299, distance: 6.6
click at [309, 288] on div "Challenge Level Complete The Suspect Learning Goals: Use if conditionals in a m…" at bounding box center [298, 168] width 597 height 336
click at [357, 184] on div "Replay Next" at bounding box center [298, 192] width 174 height 20
click at [357, 191] on button "Next" at bounding box center [354, 192] width 57 height 14
